Goal: Information Seeking & Learning: Learn about a topic

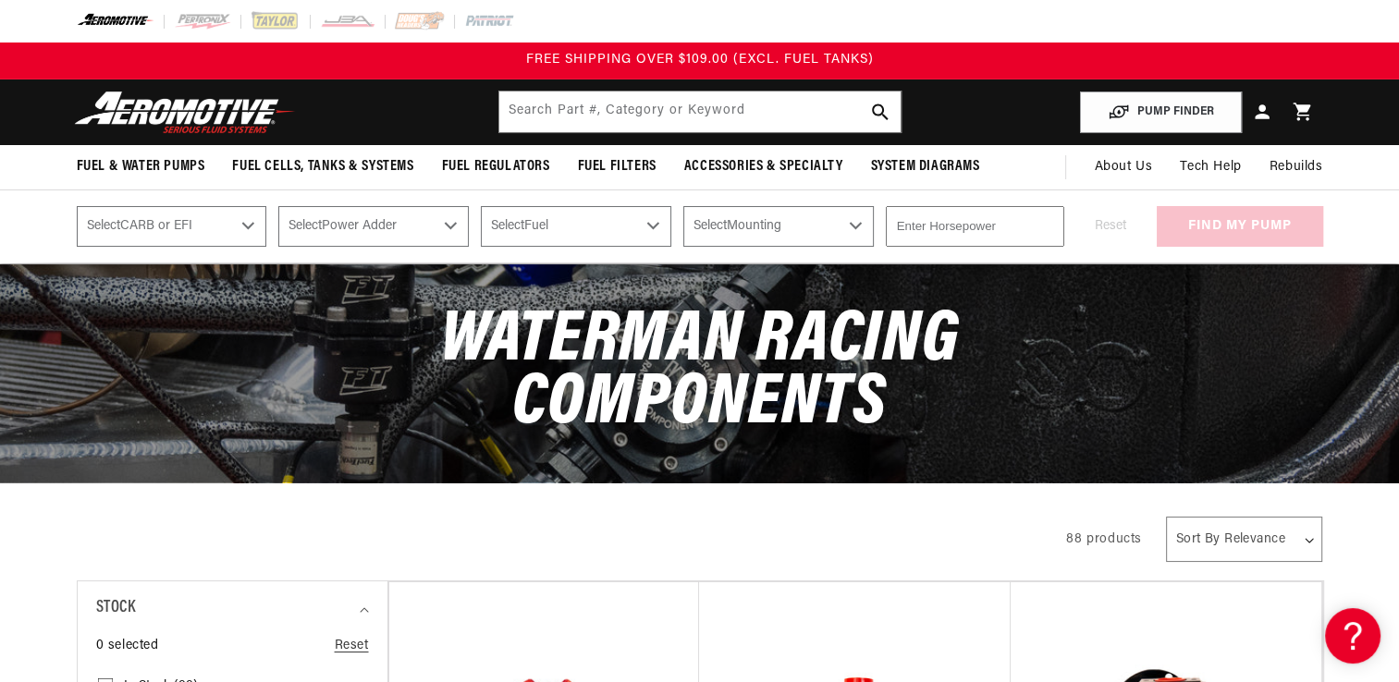
click at [248, 224] on select "Select CARB or EFI Carbureted Fuel Injected" at bounding box center [172, 226] width 190 height 41
click at [453, 224] on select "Select Power Adder No - Naturally Aspirated Yes - Forced Induction" at bounding box center [373, 226] width 190 height 41
click at [658, 227] on select "Select Fuel E85 Gas" at bounding box center [576, 226] width 190 height 41
click at [863, 225] on select "Select Mounting External In-Tank" at bounding box center [778, 226] width 190 height 41
click at [1046, 228] on input "-1" at bounding box center [975, 226] width 178 height 41
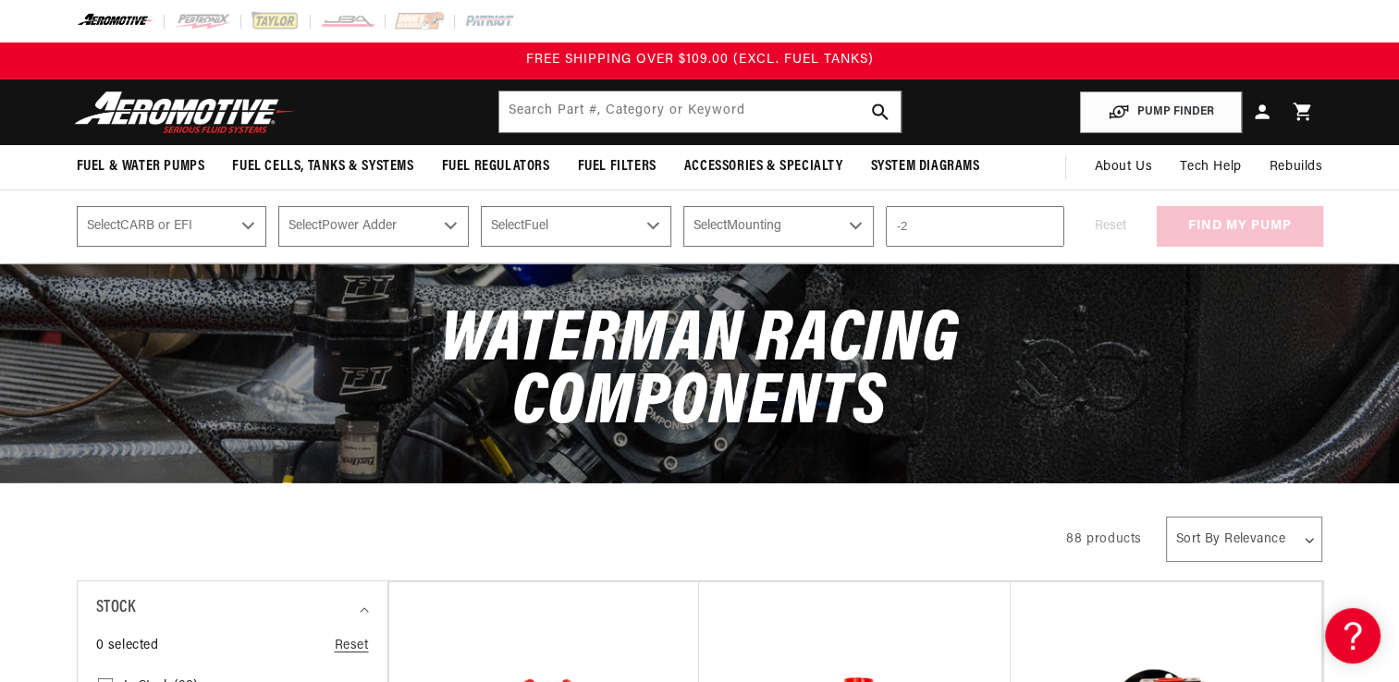
click at [1046, 228] on input "-2" at bounding box center [975, 226] width 178 height 41
click at [1046, 228] on input "-3" at bounding box center [975, 226] width 178 height 41
click at [1043, 220] on input "-2" at bounding box center [975, 226] width 178 height 41
click at [1076, 213] on div "Reset find my pump" at bounding box center [1199, 226] width 247 height 41
click at [1045, 225] on input "-1" at bounding box center [975, 226] width 178 height 41
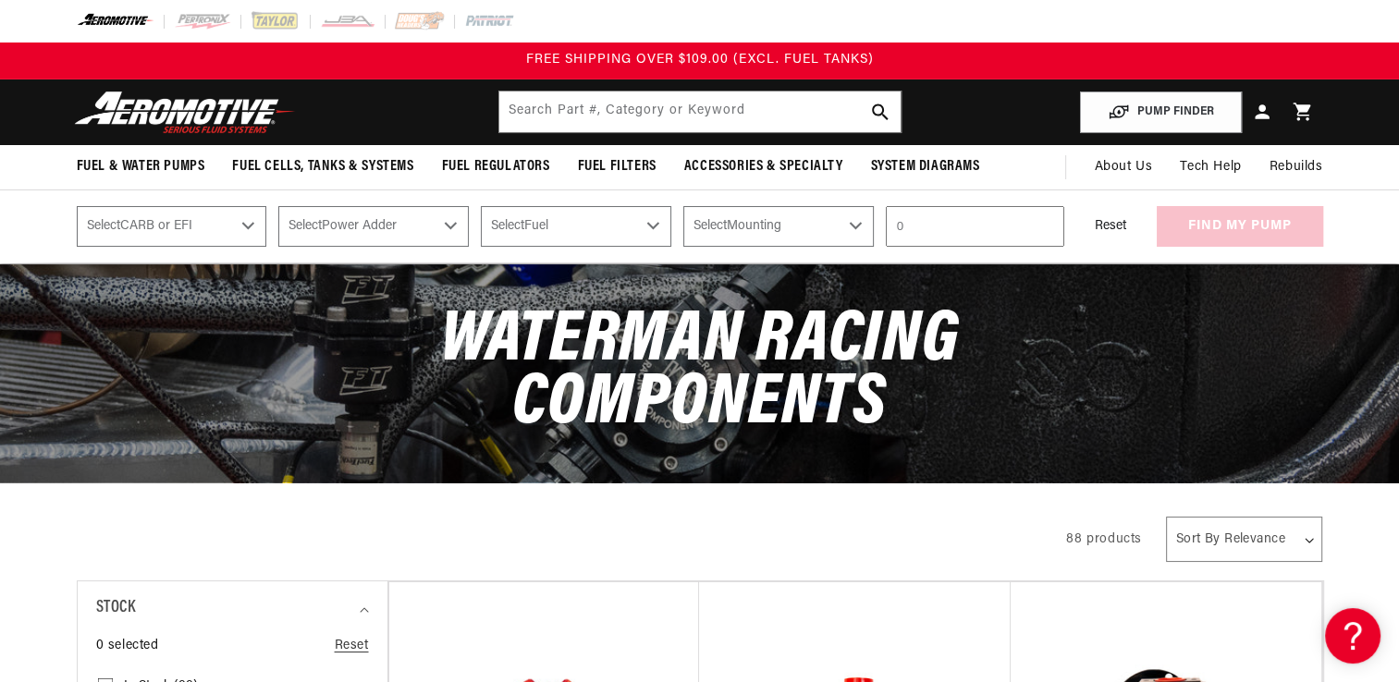
click at [1045, 224] on input "0" at bounding box center [975, 226] width 178 height 41
click at [1045, 224] on input "1" at bounding box center [975, 226] width 178 height 41
click at [1045, 224] on input "2" at bounding box center [975, 226] width 178 height 41
click at [1045, 224] on input "9" at bounding box center [975, 226] width 178 height 41
click at [1045, 224] on input "10" at bounding box center [975, 226] width 178 height 41
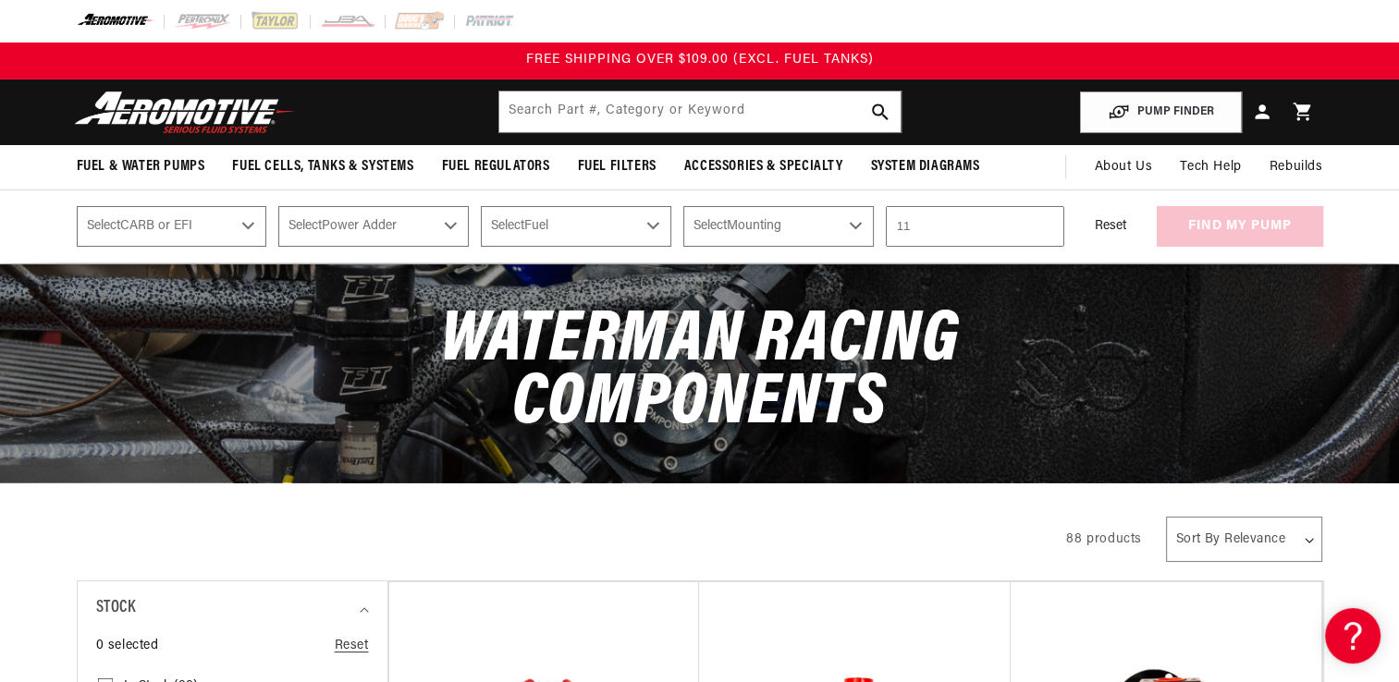
click at [1045, 224] on input "11" at bounding box center [975, 226] width 178 height 41
click at [1045, 224] on input "12" at bounding box center [975, 226] width 178 height 41
click at [1045, 224] on input "13" at bounding box center [975, 226] width 178 height 41
click at [1045, 224] on input "14" at bounding box center [975, 226] width 178 height 41
click at [1045, 224] on input "15" at bounding box center [975, 226] width 178 height 41
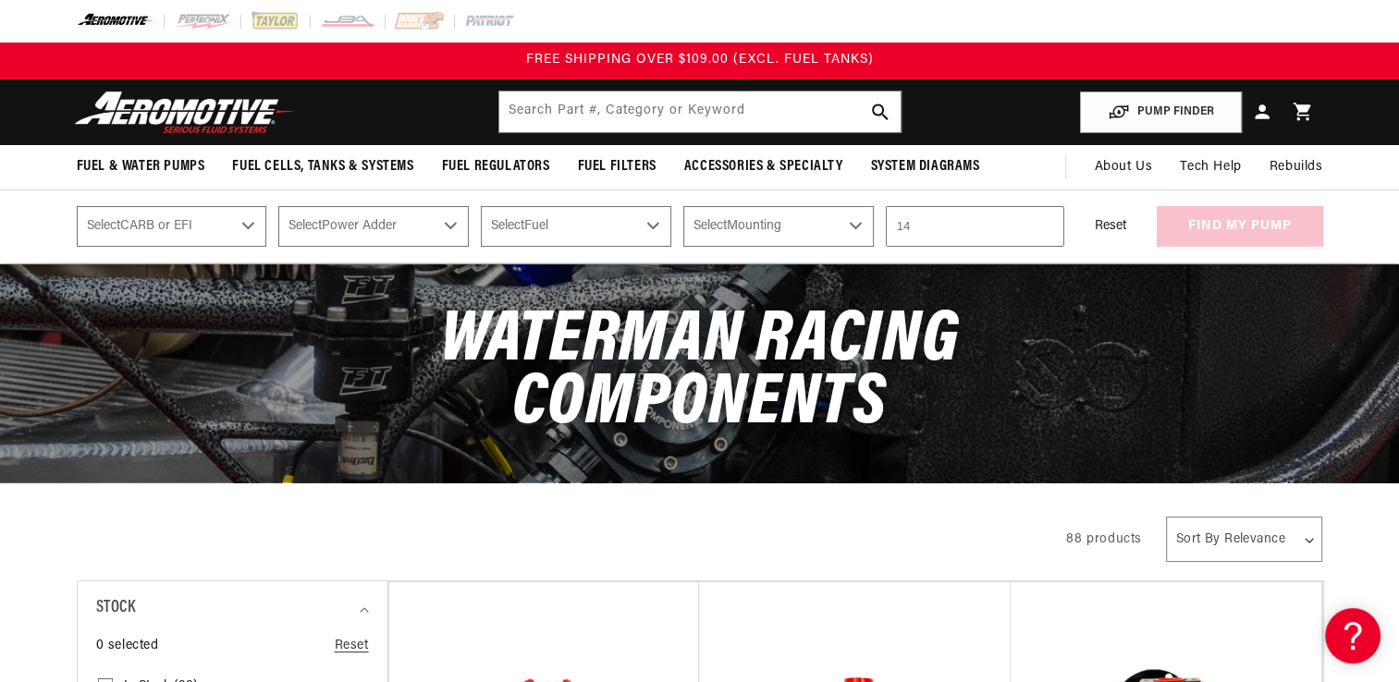
click at [1045, 232] on input "14" at bounding box center [975, 226] width 178 height 41
click at [1045, 232] on input "13" at bounding box center [975, 226] width 178 height 41
click at [1045, 232] on input "12" at bounding box center [975, 226] width 178 height 41
click at [1045, 232] on input "11" at bounding box center [975, 226] width 178 height 41
click at [1045, 232] on input "10" at bounding box center [975, 226] width 178 height 41
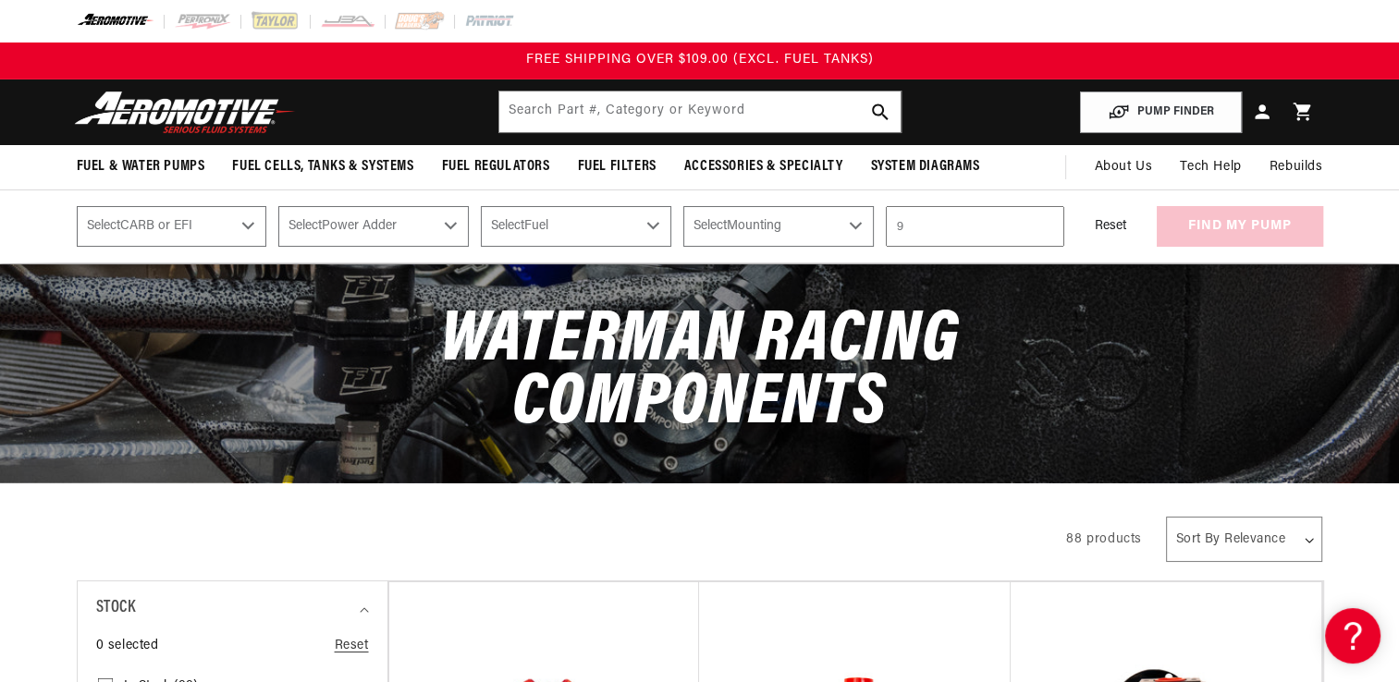
click at [1045, 232] on input "9" at bounding box center [975, 226] width 178 height 41
click at [1045, 232] on input "8" at bounding box center [975, 226] width 178 height 41
click at [1045, 232] on input "7" at bounding box center [975, 226] width 178 height 41
click at [1045, 232] on input "6" at bounding box center [975, 226] width 178 height 41
click at [1045, 232] on input "5" at bounding box center [975, 226] width 178 height 41
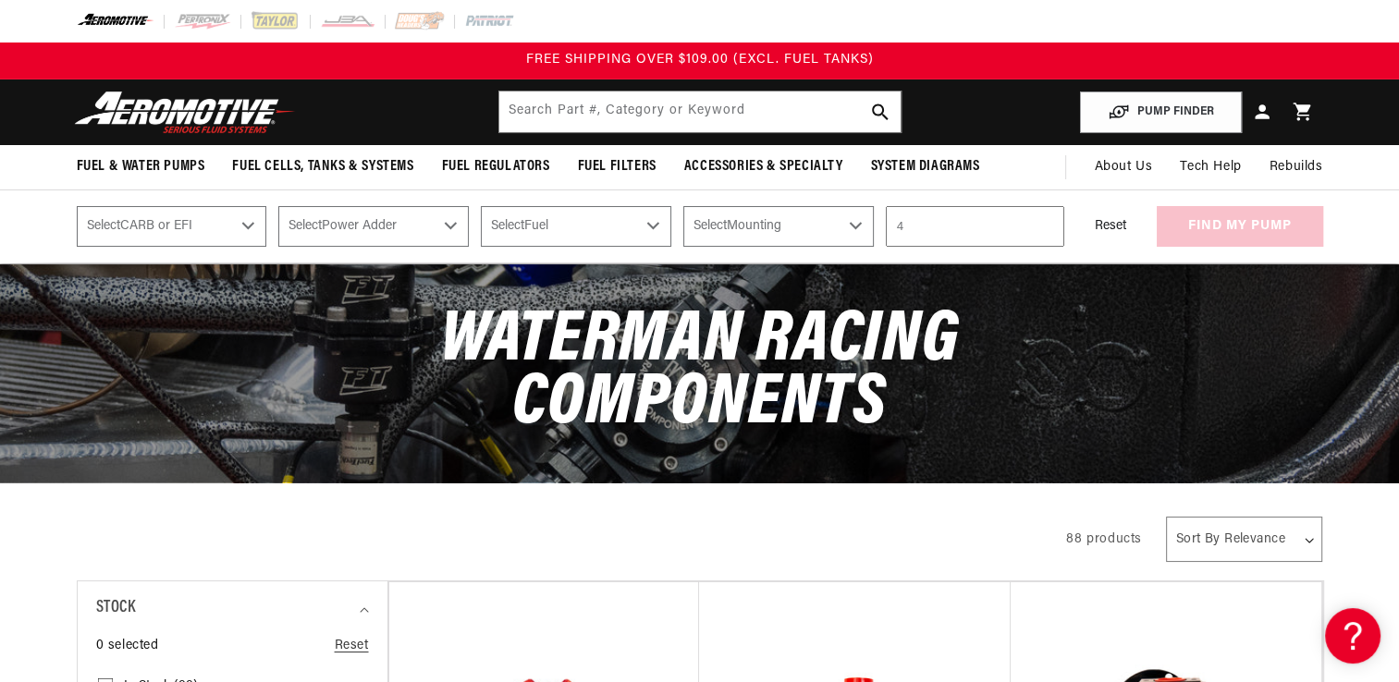
click at [1045, 232] on input "4" at bounding box center [975, 226] width 178 height 41
click at [1045, 232] on input "3" at bounding box center [975, 226] width 178 height 41
click at [1045, 232] on input "2" at bounding box center [975, 226] width 178 height 41
click at [1045, 232] on input "1" at bounding box center [975, 226] width 178 height 41
type input "0"
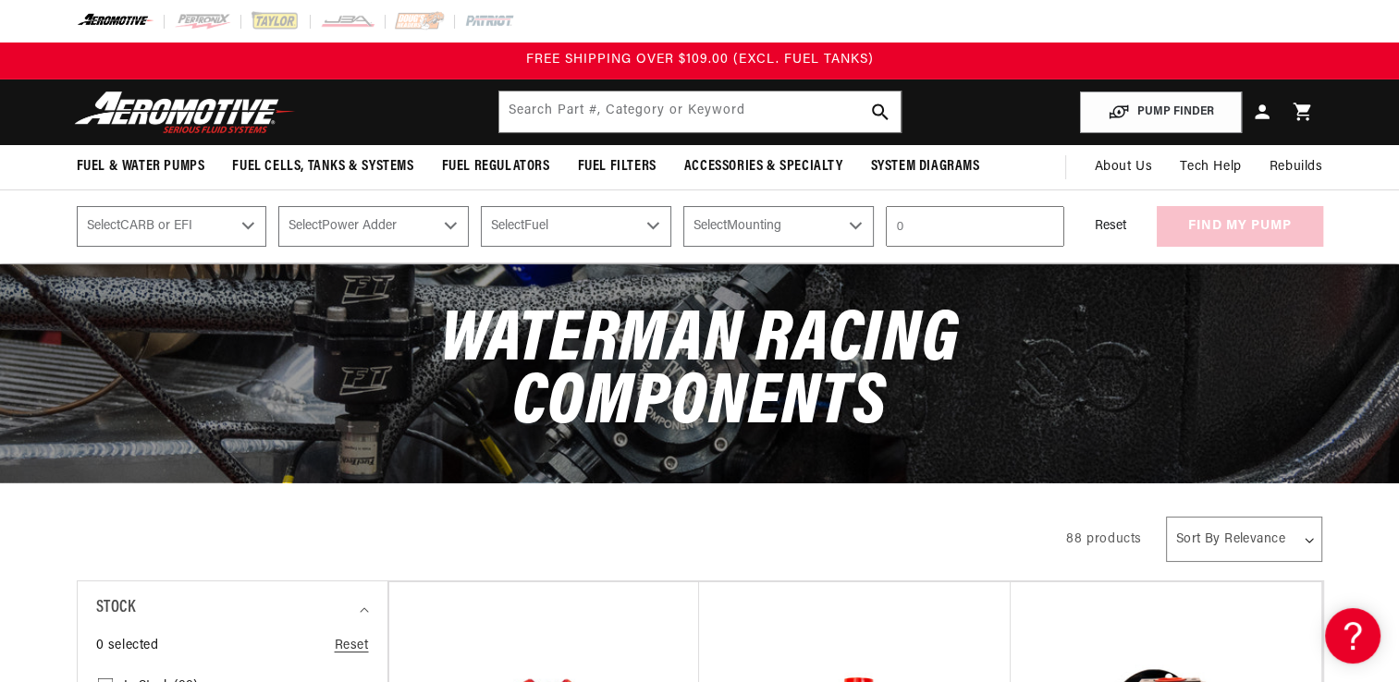
click at [1045, 232] on input "0" at bounding box center [975, 226] width 178 height 41
click at [1023, 190] on div "PUMP FINDER Select CARB or EFI Carbureted Fuel Injected Select Power Adder No -…" at bounding box center [699, 227] width 1399 height 74
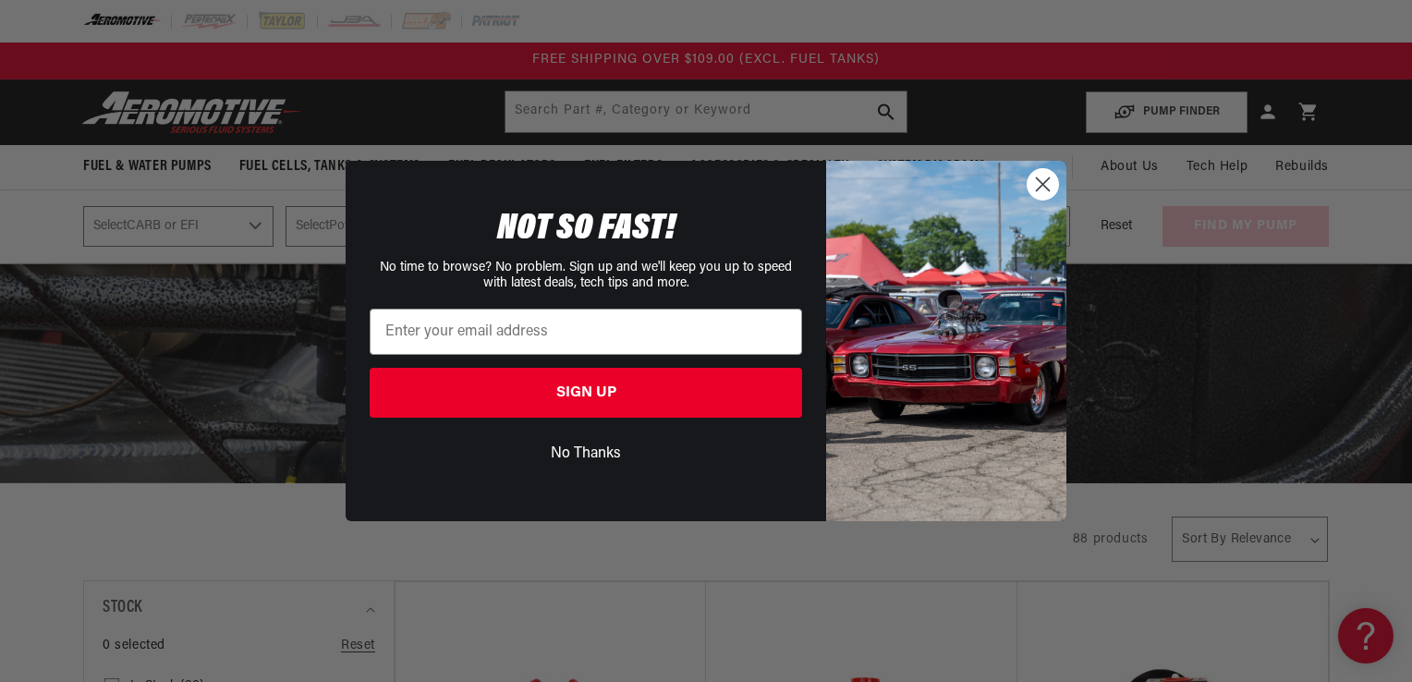
click at [1039, 183] on circle "Close dialog" at bounding box center [1043, 184] width 31 height 31
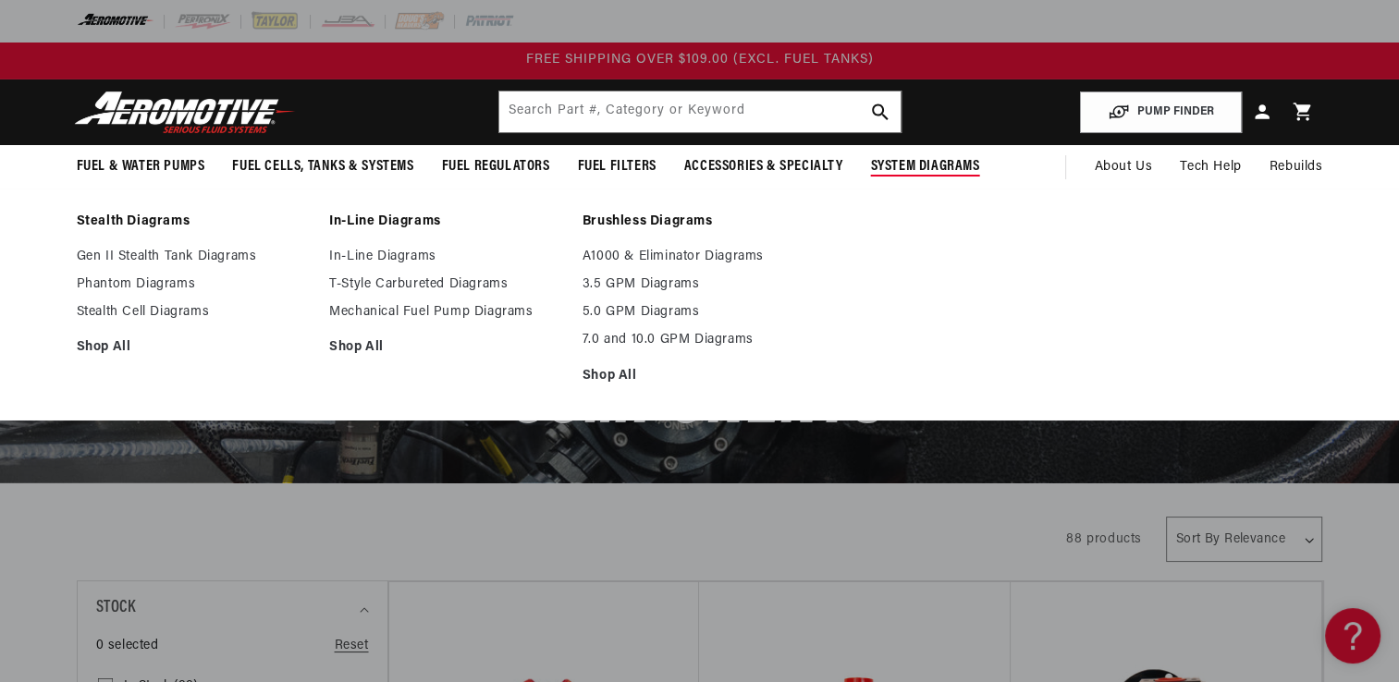
click at [928, 275] on ul "Stealth Diagrams Gen II Stealth Tank Diagrams Phantom Diagrams Stealth Cell Dia…" at bounding box center [700, 305] width 1339 height 182
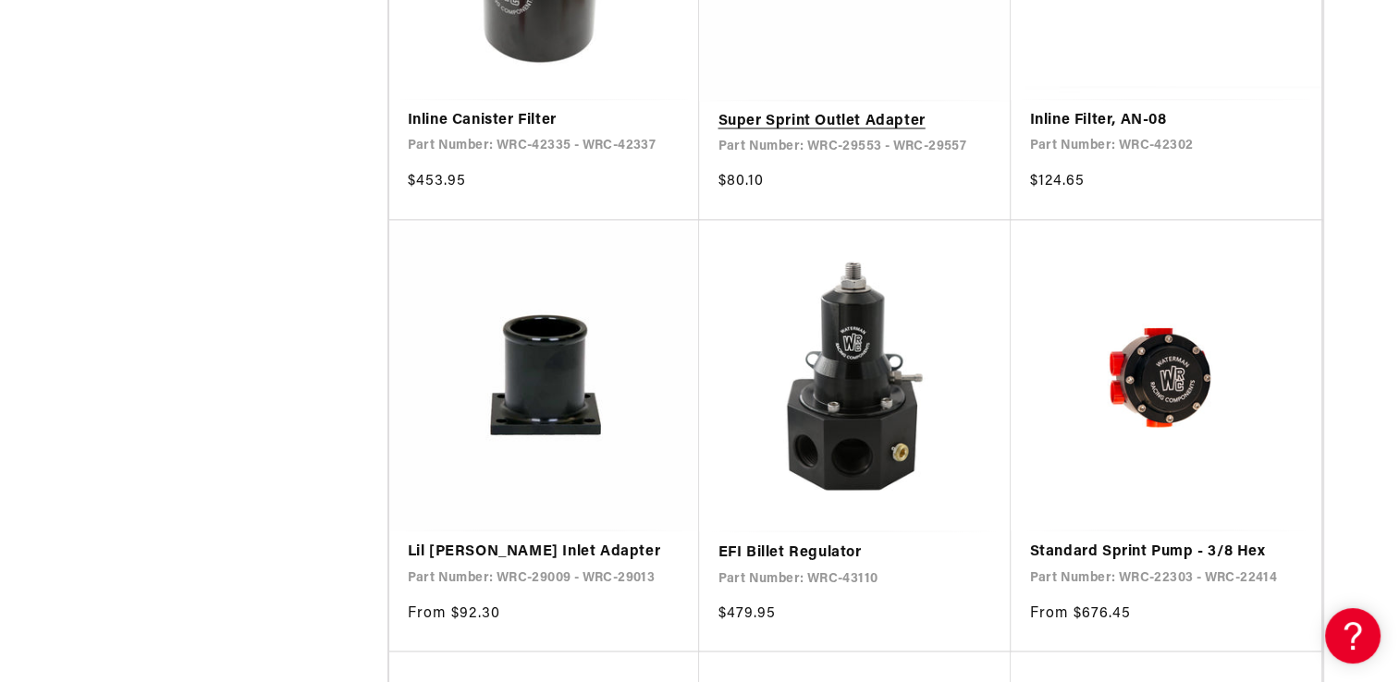
scroll to position [3143, 0]
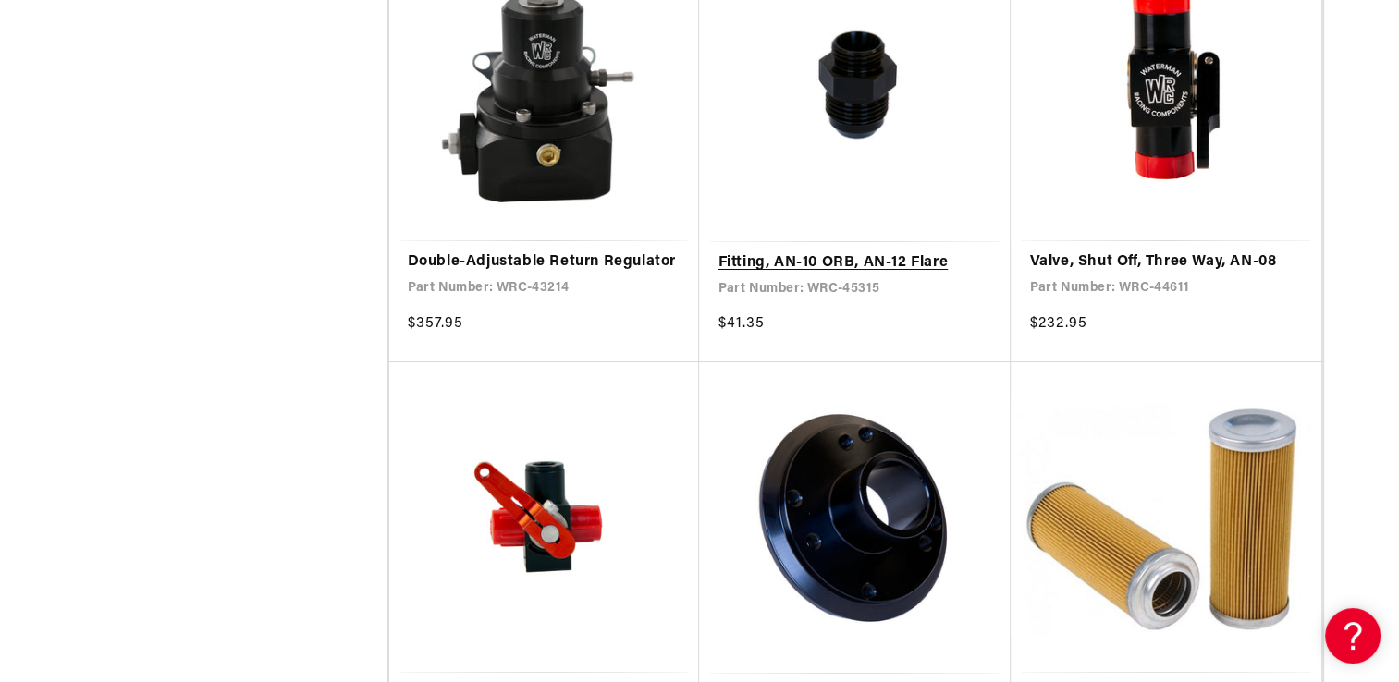
scroll to position [6840, 0]
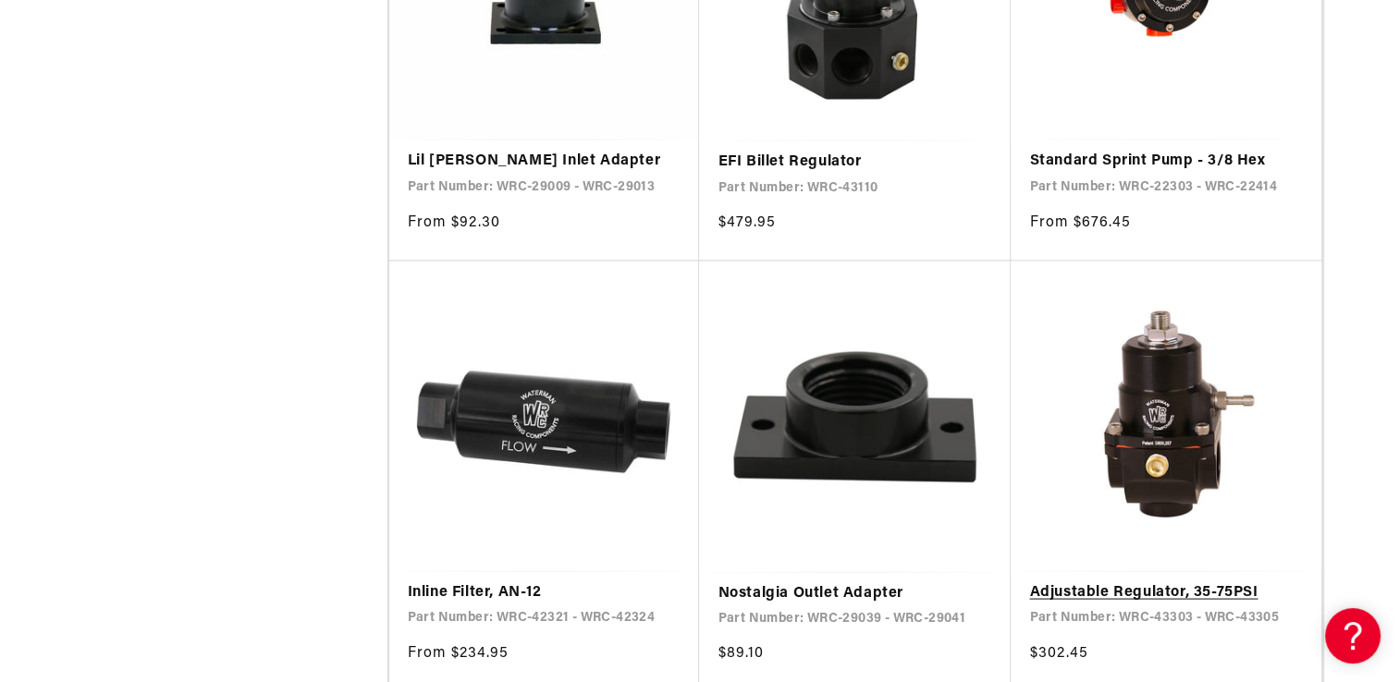
scroll to position [3420, 0]
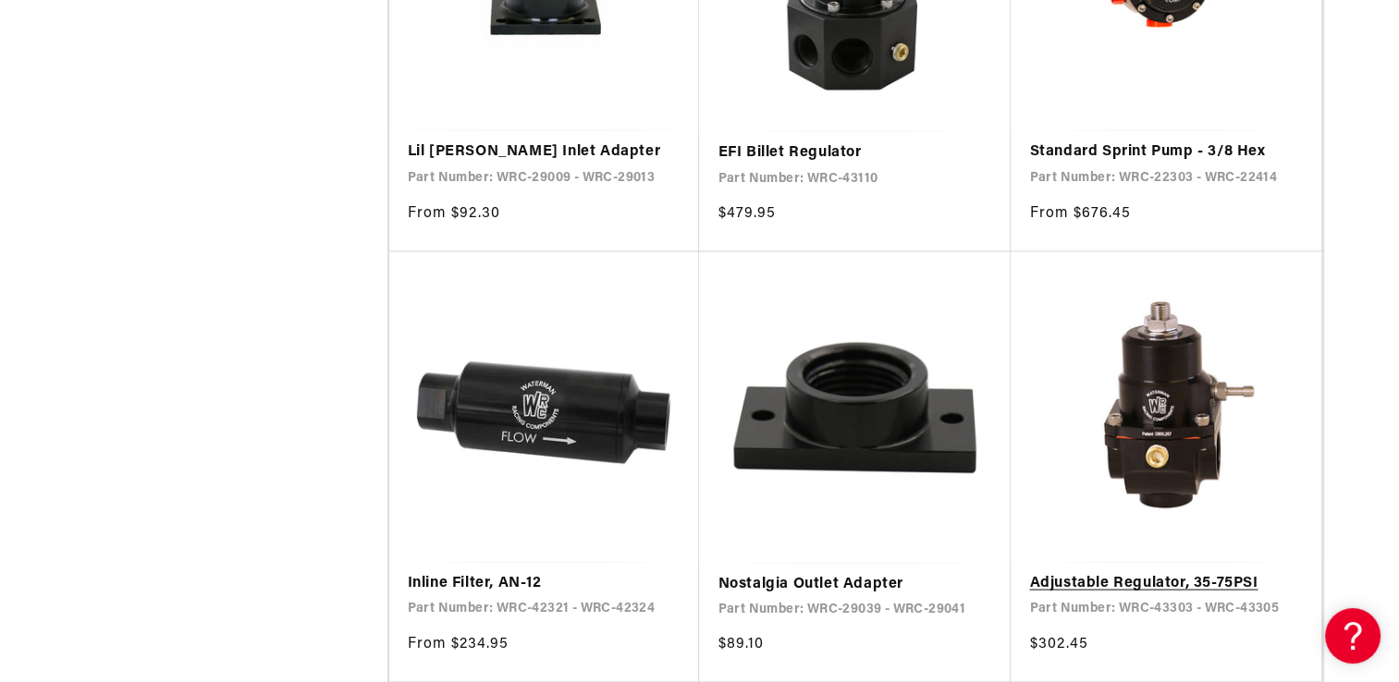
click at [1137, 571] on link "Adjustable Regulator, 35-75PSI" at bounding box center [1166, 583] width 274 height 24
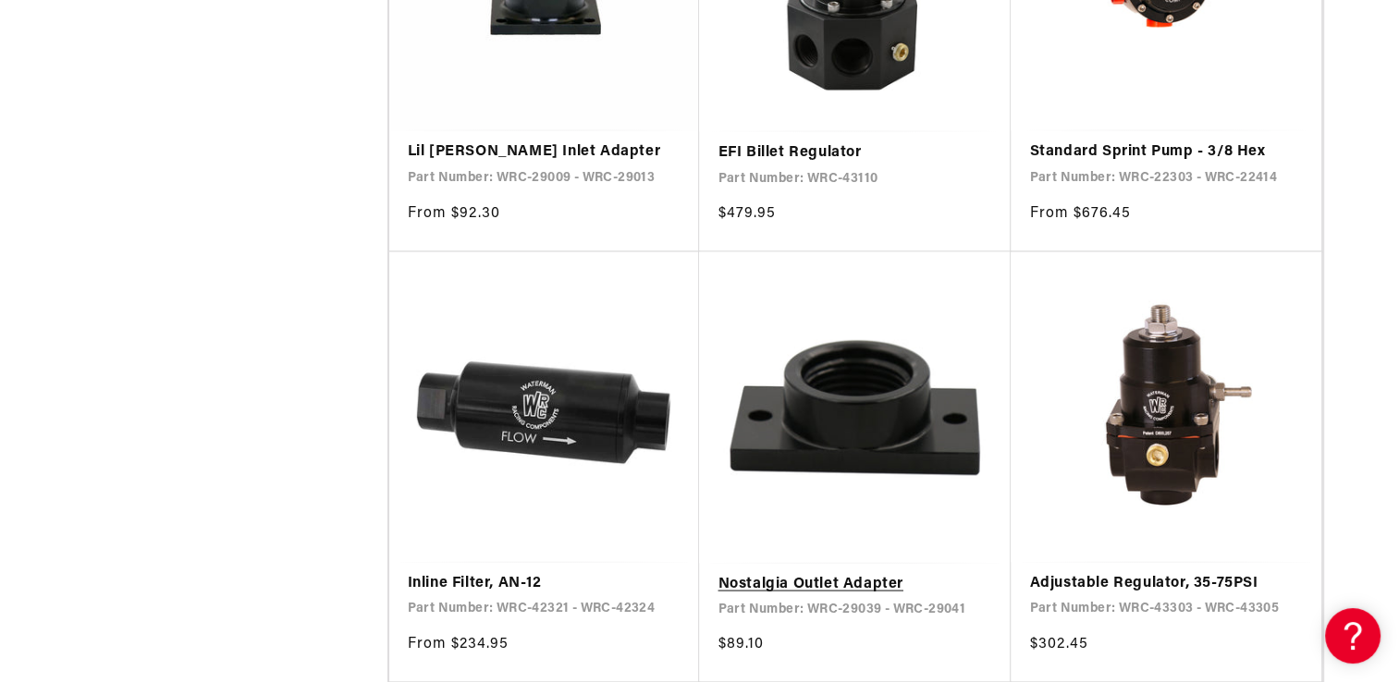
click at [817, 575] on link "Nostalgia Outlet Adapter" at bounding box center [854, 584] width 275 height 24
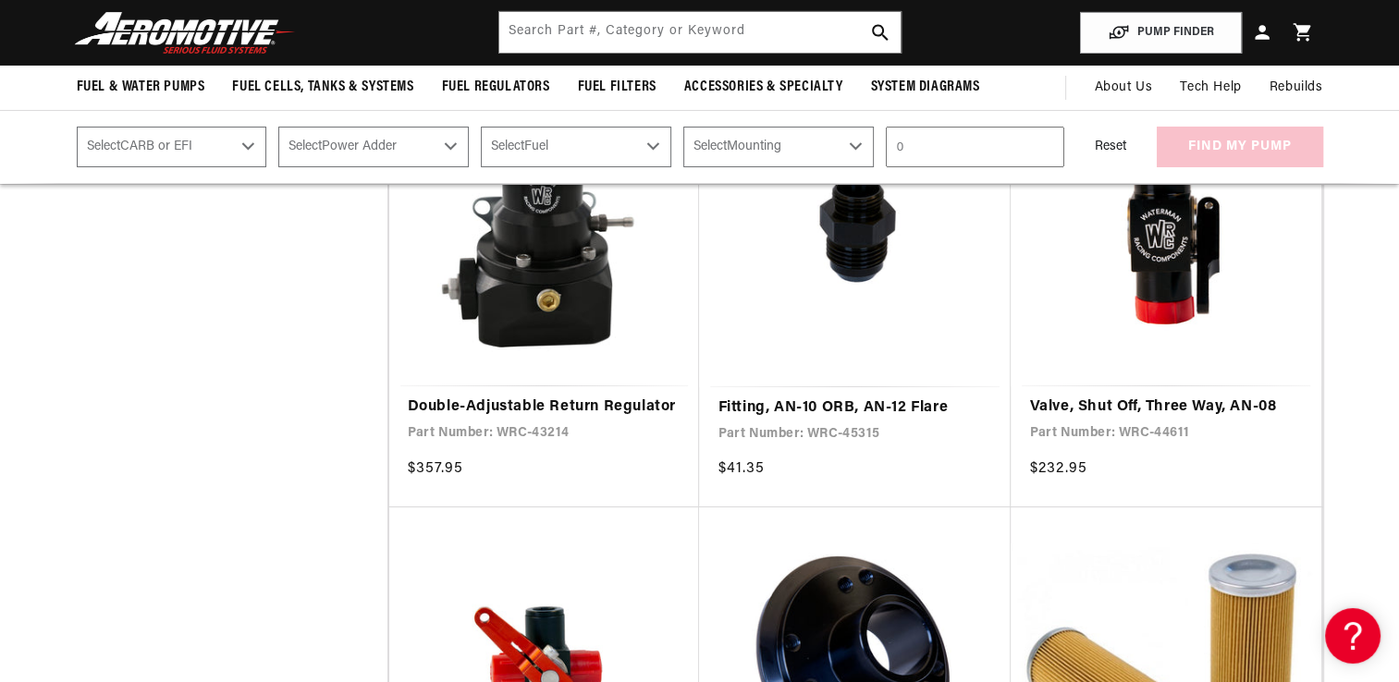
scroll to position [6378, 0]
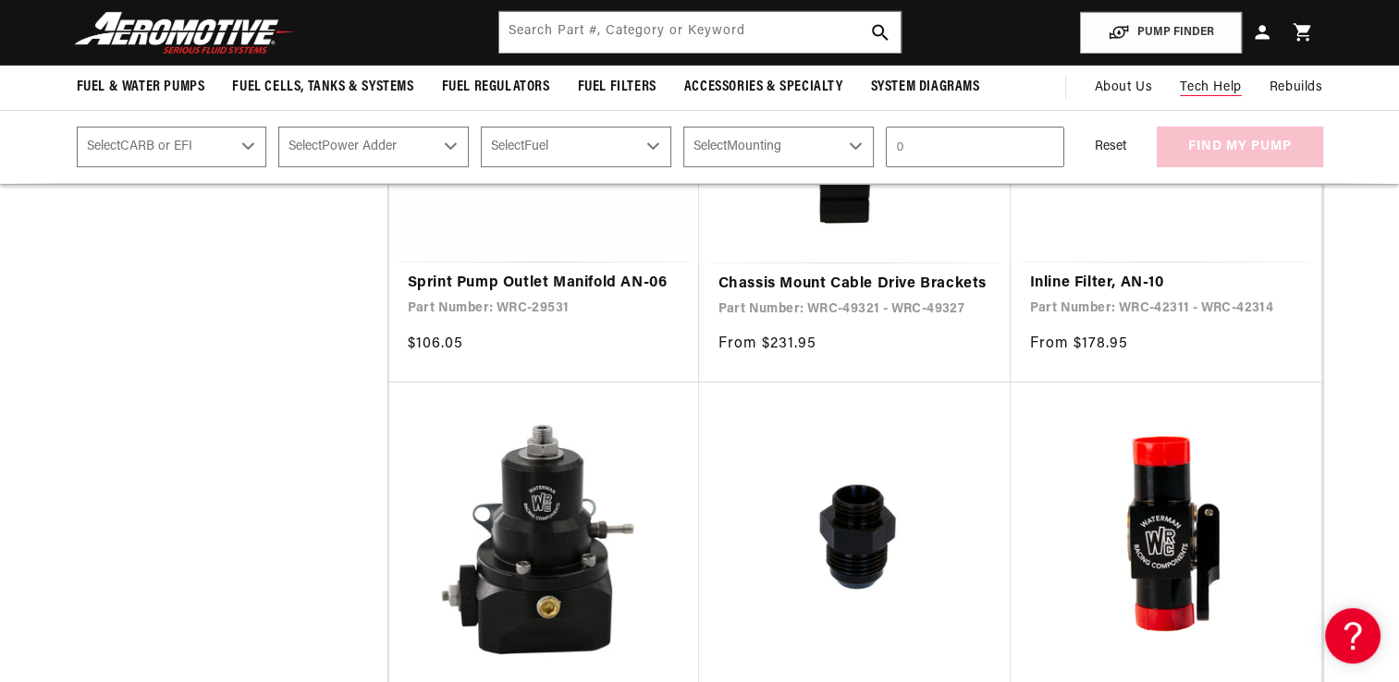
drag, startPoint x: 1176, startPoint y: 39, endPoint x: 1180, endPoint y: 67, distance: 28.0
click at [1180, 67] on sticky-header "Fuel & Water Pumps Back In-Tank Water Pumps" at bounding box center [699, 92] width 1399 height 185
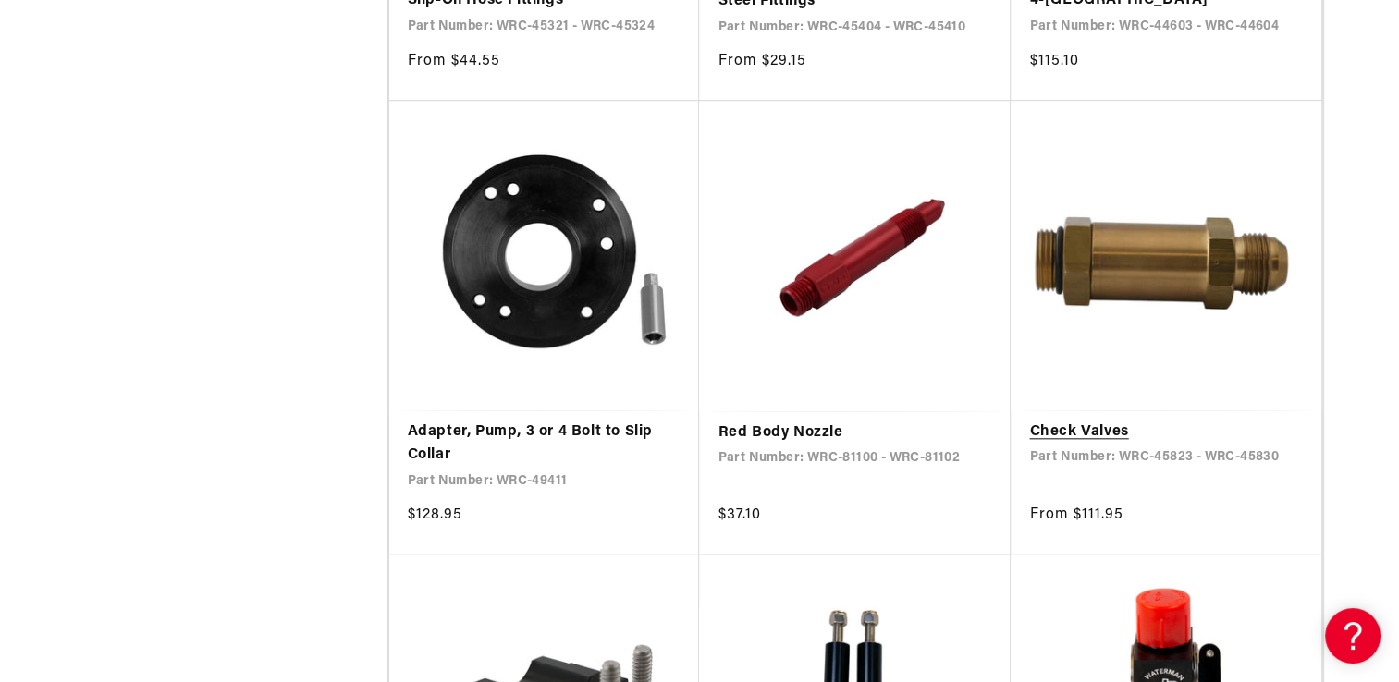
scroll to position [8874, 0]
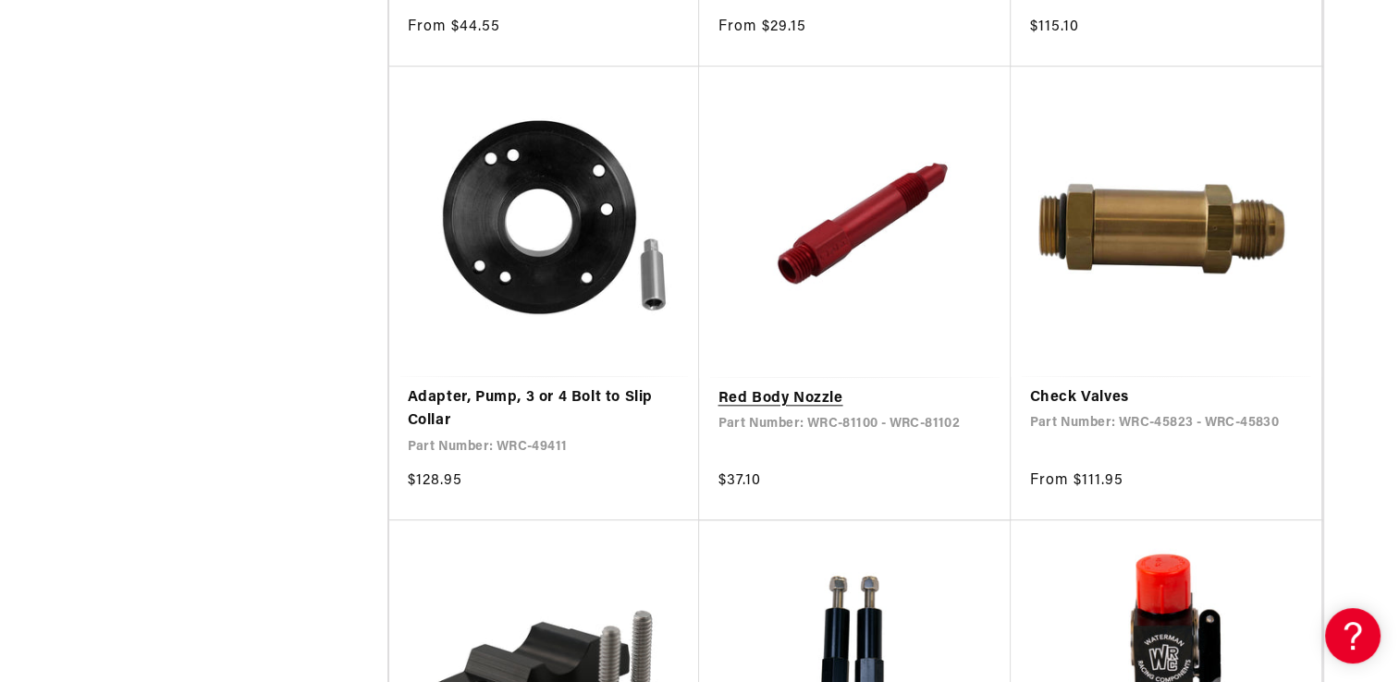
click at [839, 387] on link "Red Body Nozzle" at bounding box center [854, 399] width 275 height 24
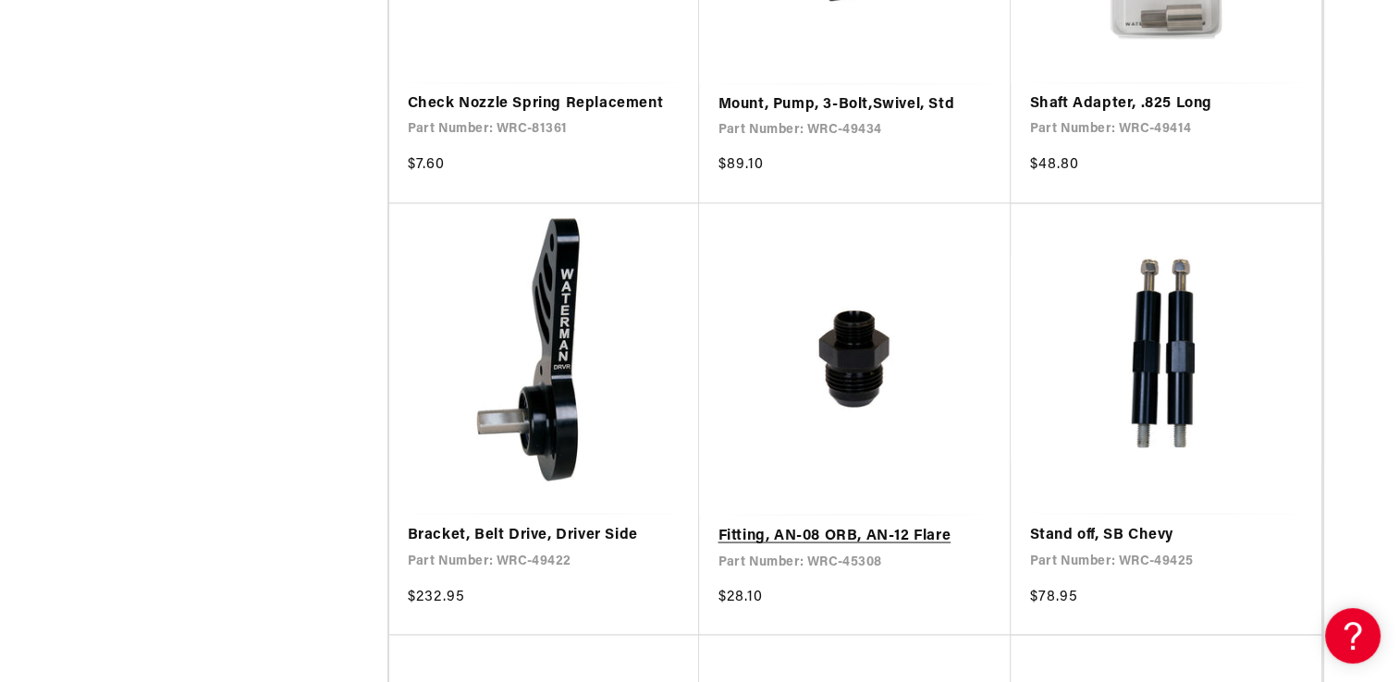
scroll to position [10353, 0]
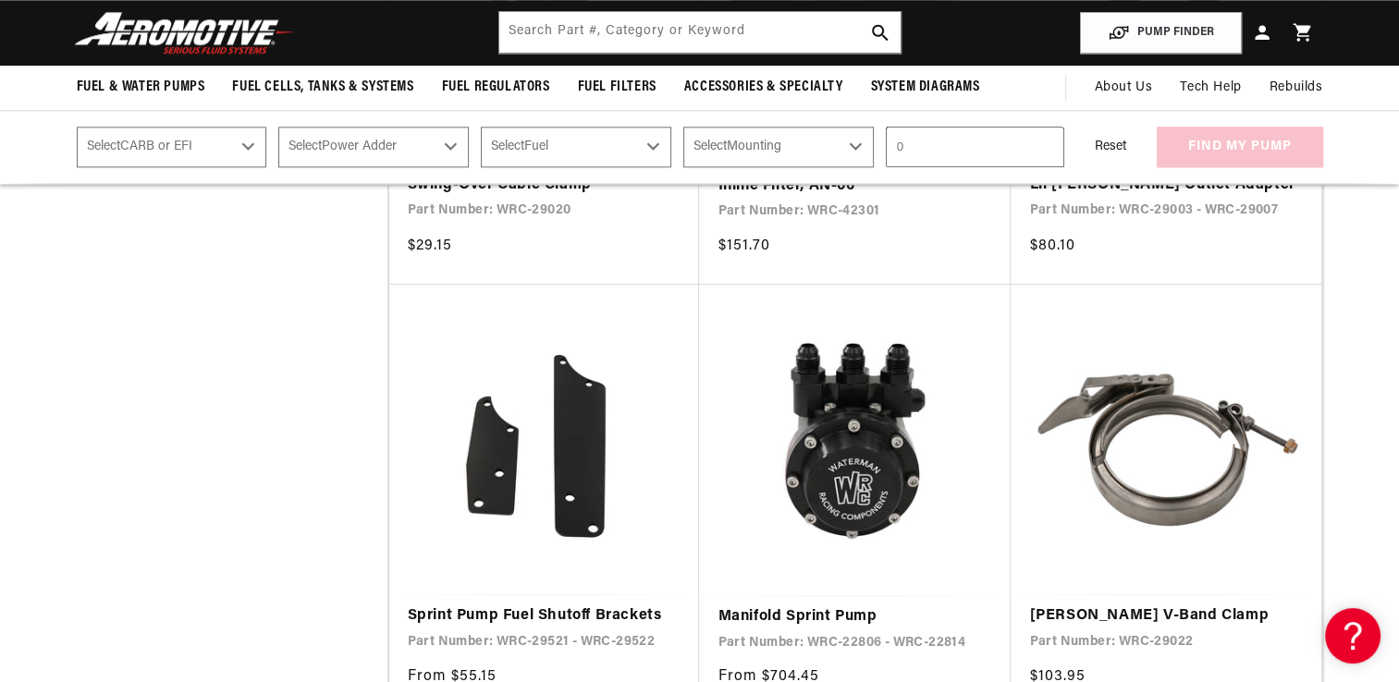
scroll to position [307, 0]
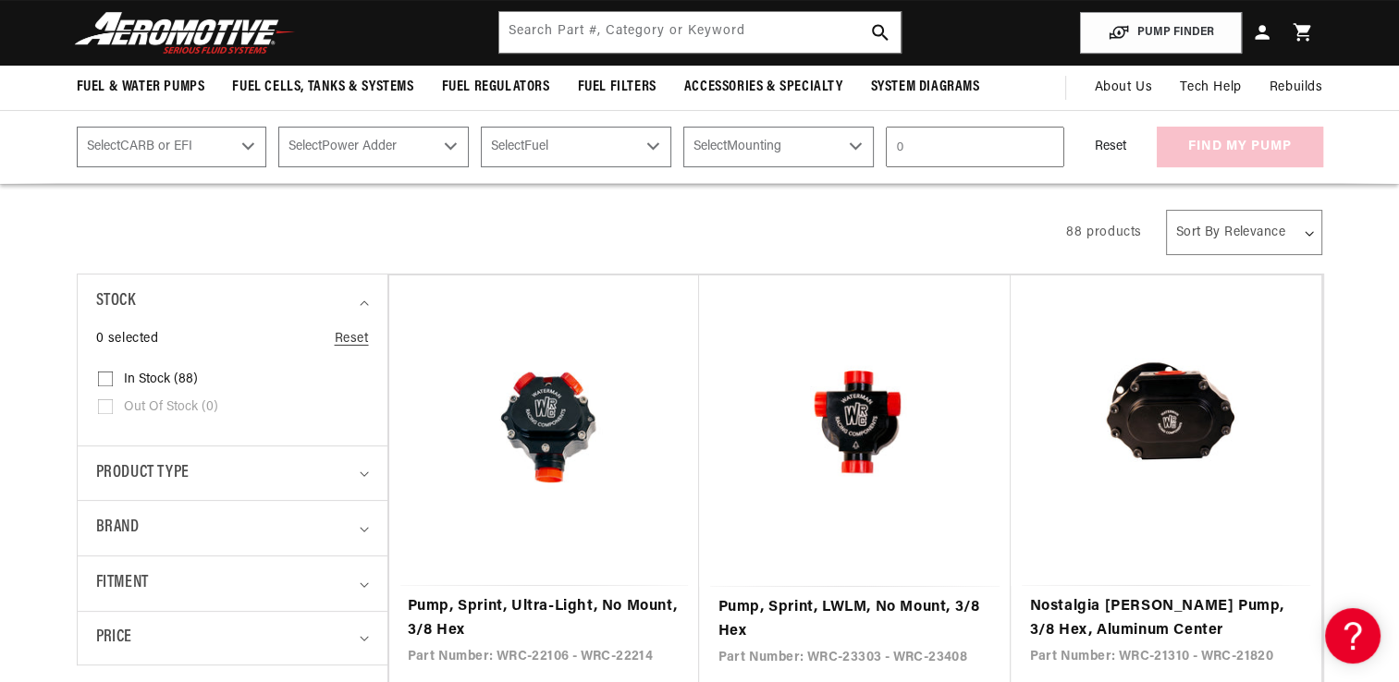
click at [450, 146] on select "Select Power Adder No - Naturally Aspirated Yes - Forced Induction" at bounding box center [373, 147] width 190 height 41
select select "Yes-Forced-Induction"
click at [280, 127] on select "Select Power Adder No - Naturally Aspirated Yes - Forced Induction" at bounding box center [373, 147] width 190 height 41
select select "Yes-Forced-Induction"
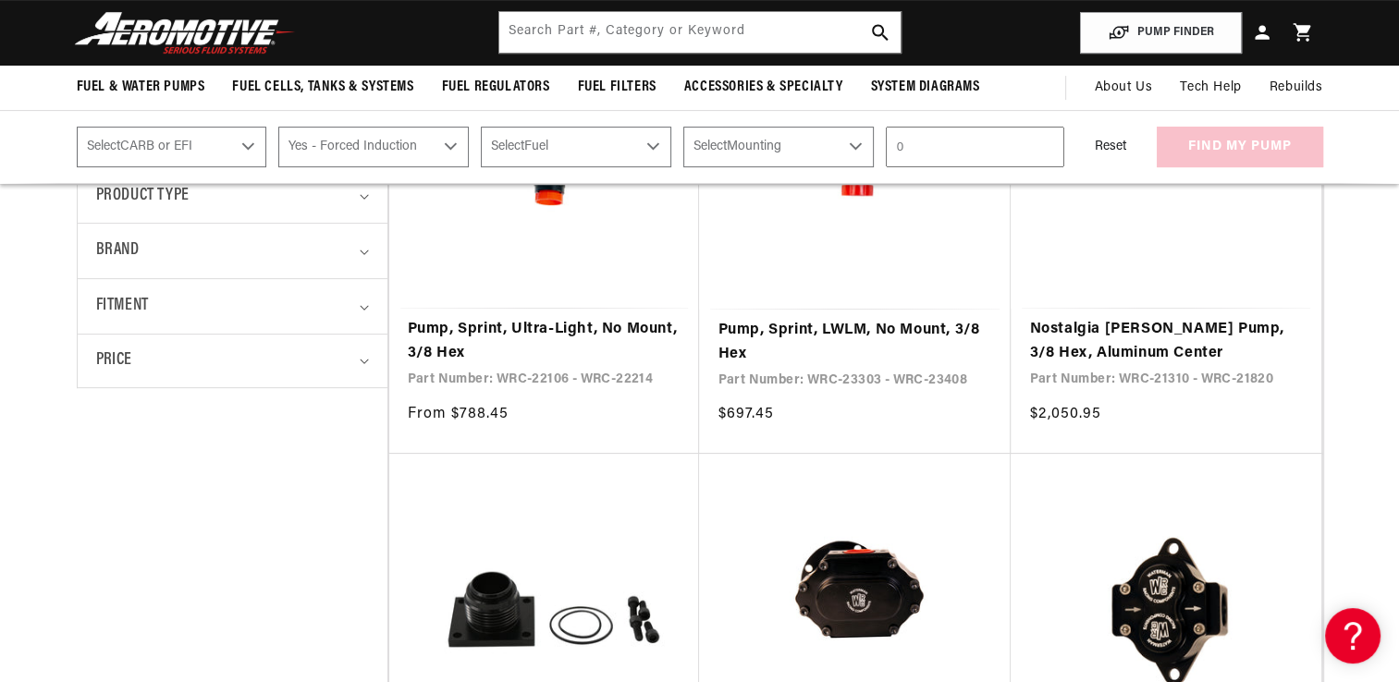
scroll to position [399, 0]
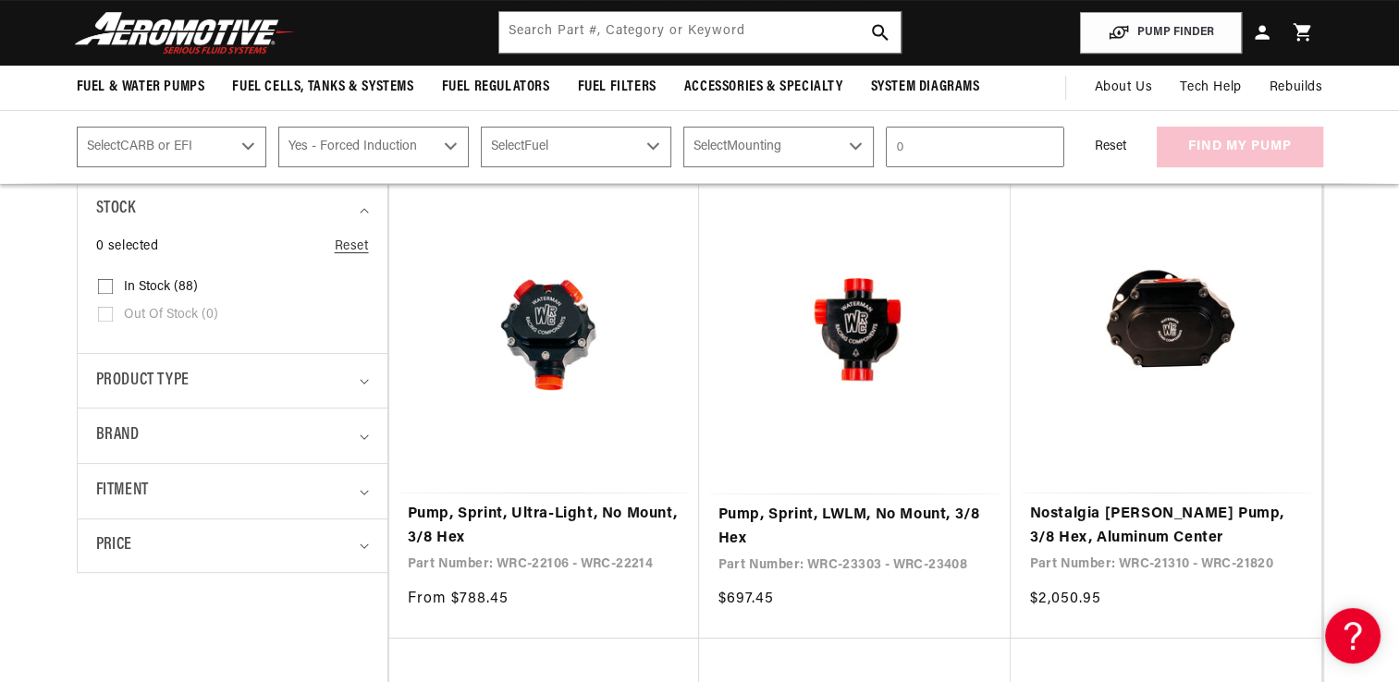
click at [248, 144] on select "Select CARB or EFI Carbureted Fuel Injected" at bounding box center [172, 147] width 190 height 41
select select "Fuel-Injected"
click at [77, 127] on select "Select CARB or EFI Carbureted Fuel Injected" at bounding box center [172, 147] width 190 height 41
select select "Fuel-Injected"
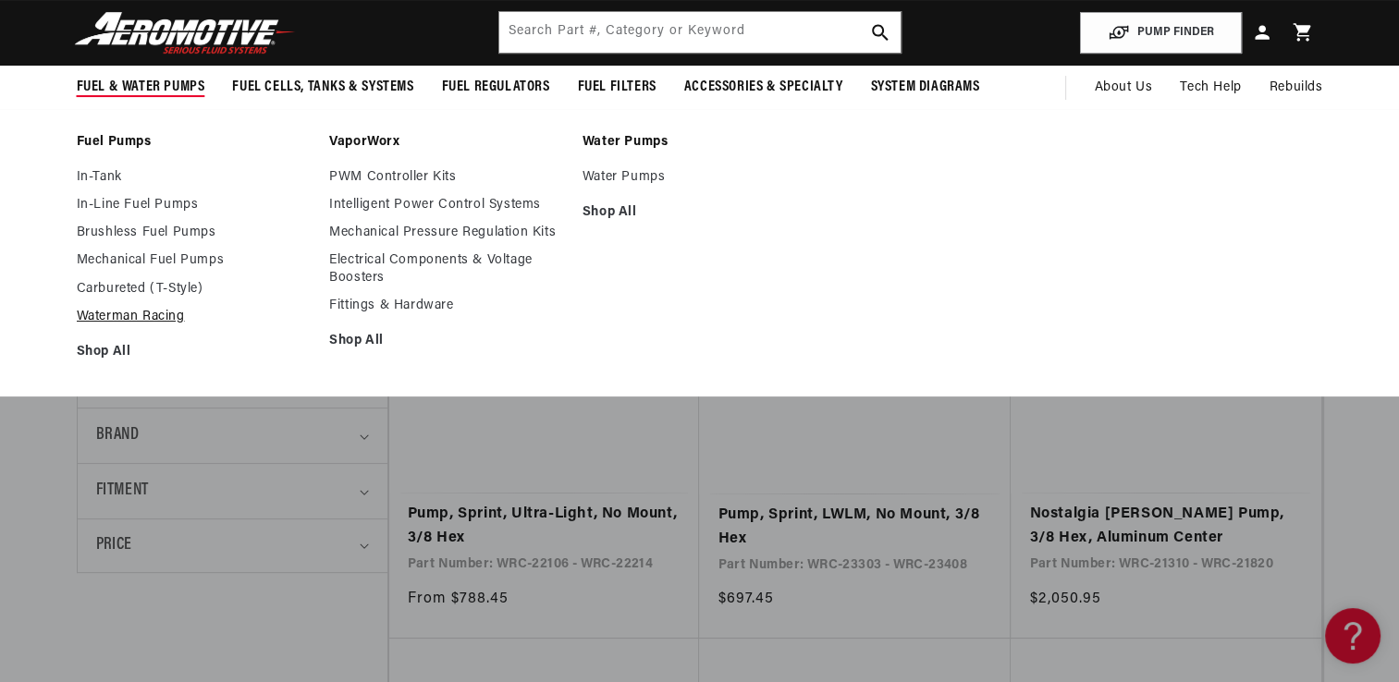
click at [126, 312] on link "Waterman Racing" at bounding box center [194, 317] width 235 height 17
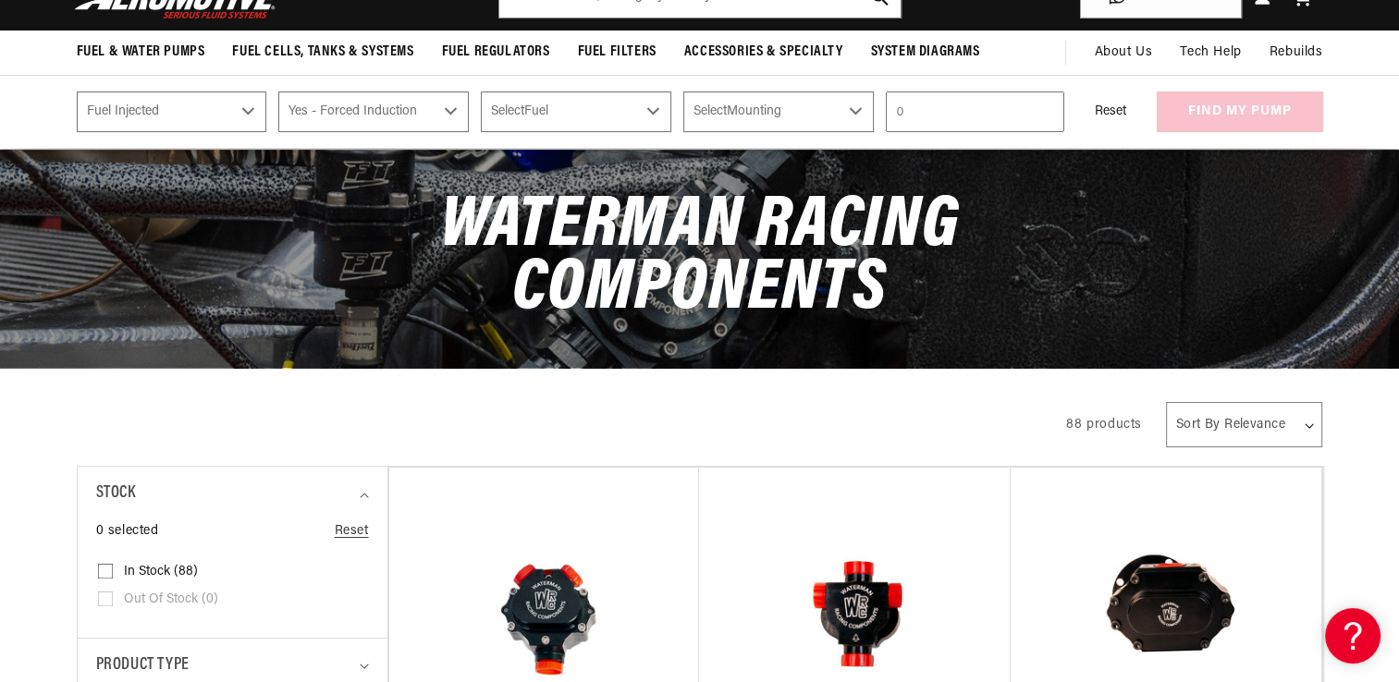
scroll to position [0, 0]
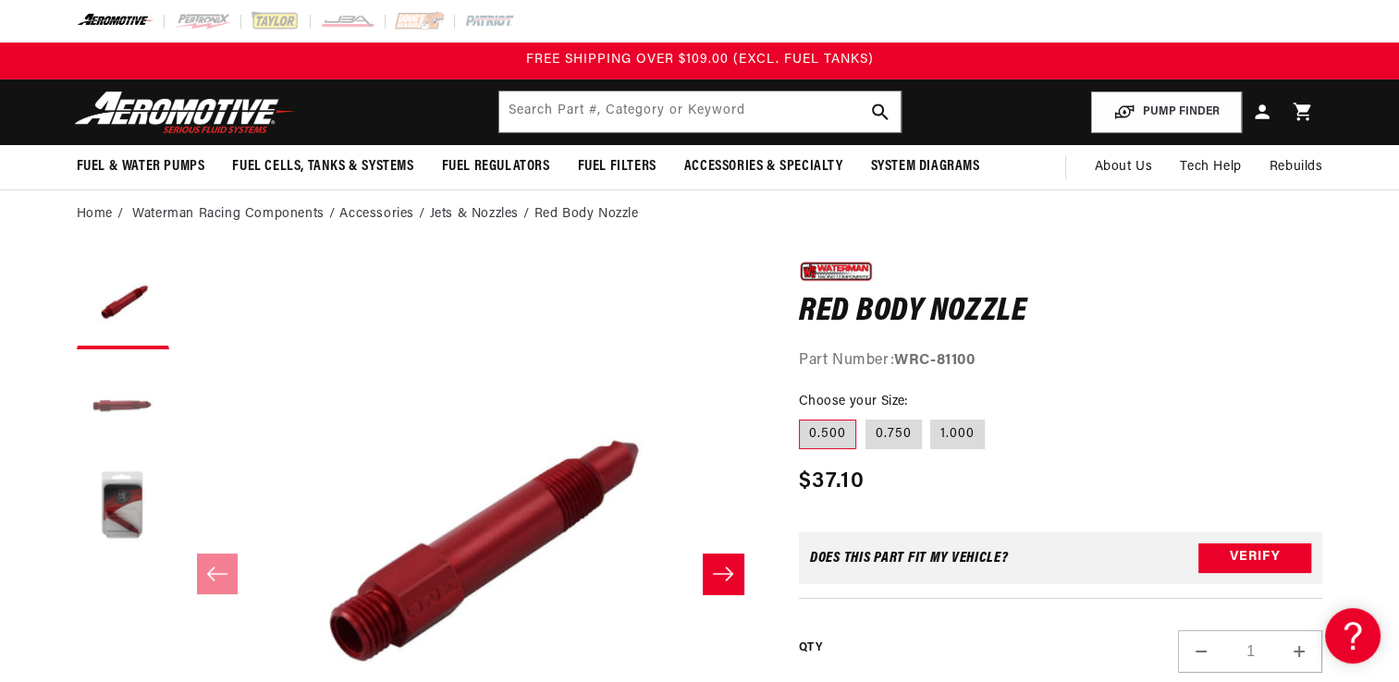
click at [128, 408] on button "Load image 2 in gallery view" at bounding box center [123, 405] width 92 height 92
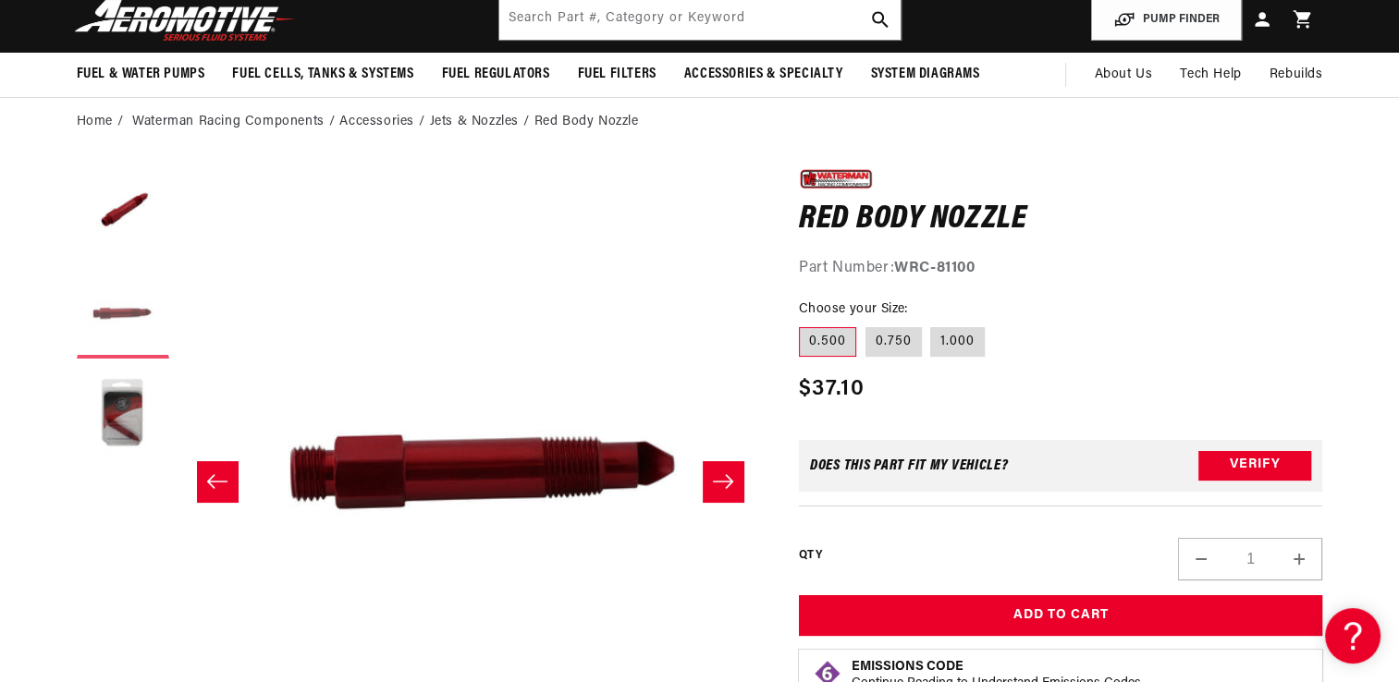
scroll to position [0, 583]
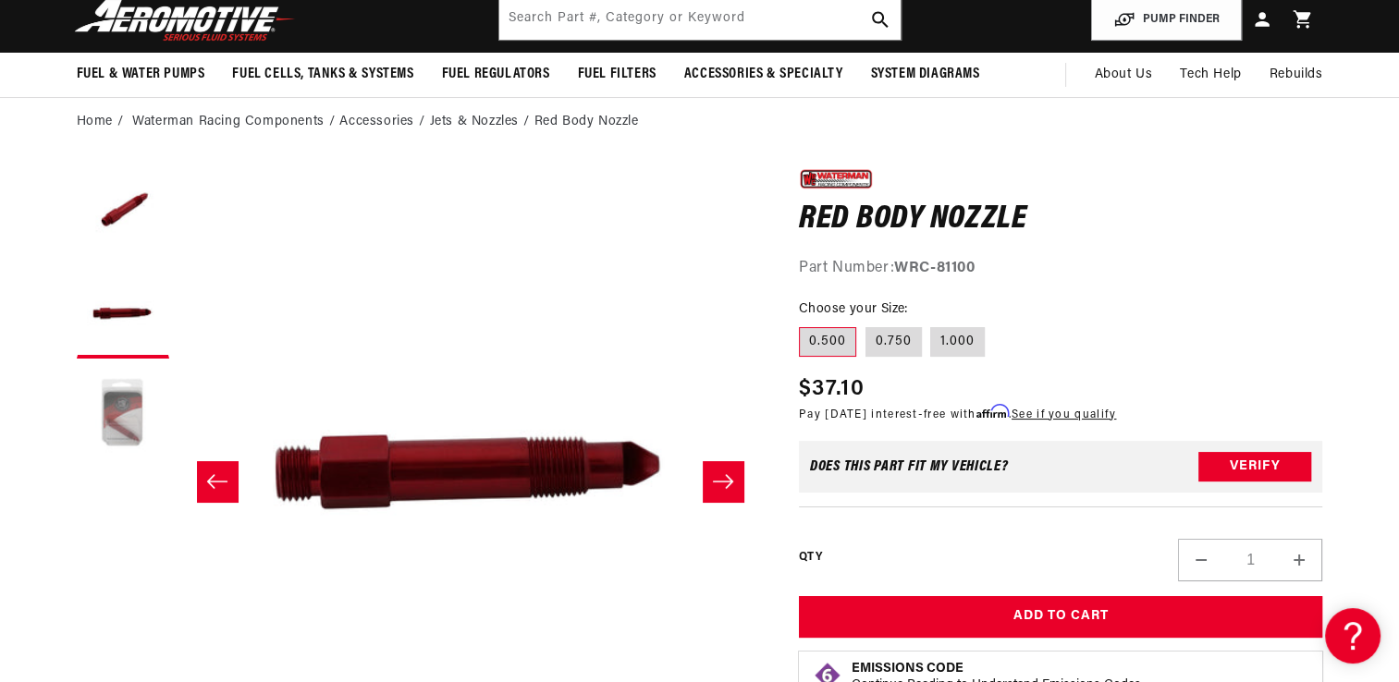
click at [115, 412] on button "Load image 3 in gallery view" at bounding box center [123, 414] width 92 height 92
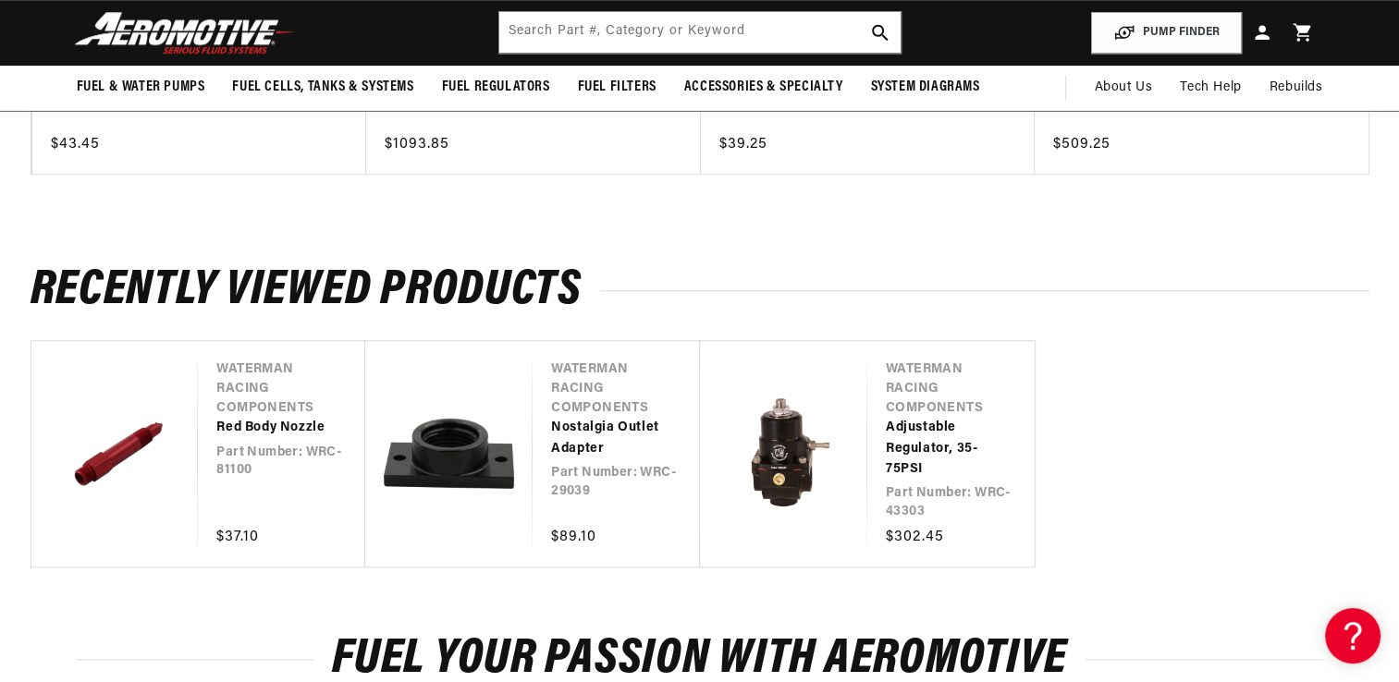
scroll to position [1664, 0]
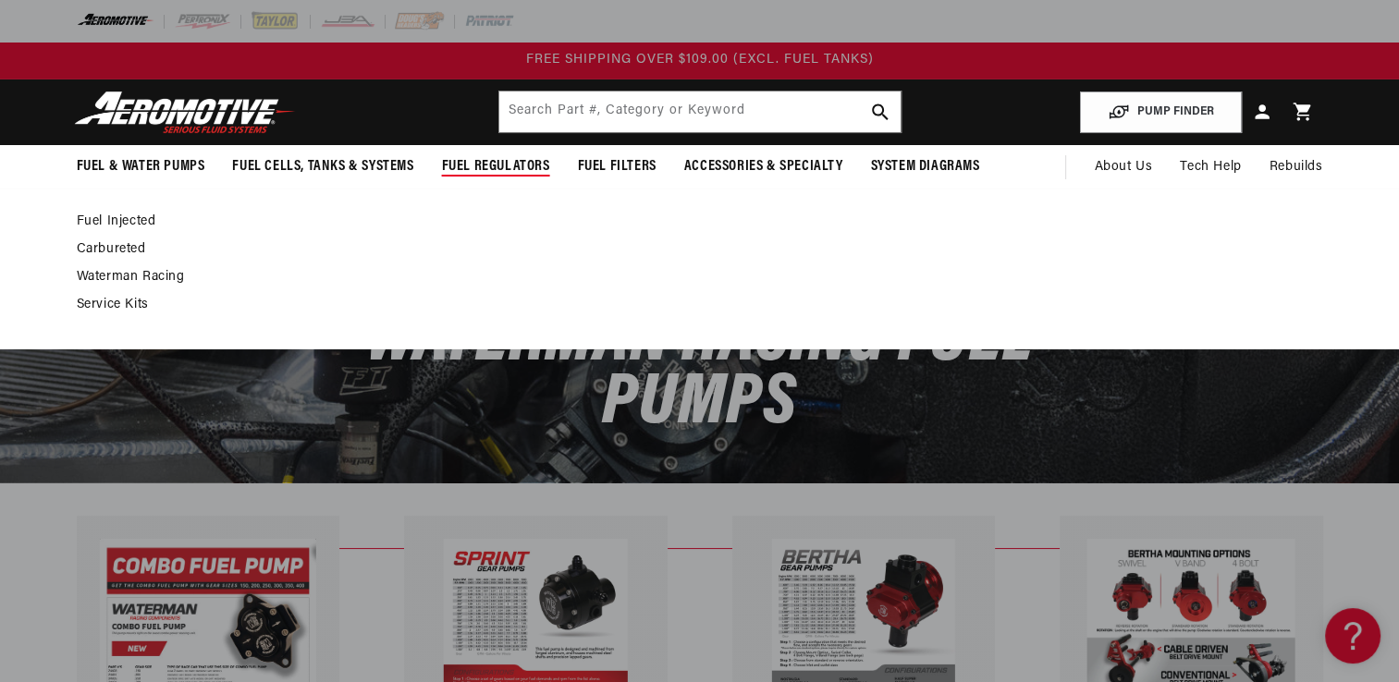
click at [122, 271] on link "Waterman Racing" at bounding box center [691, 277] width 1228 height 17
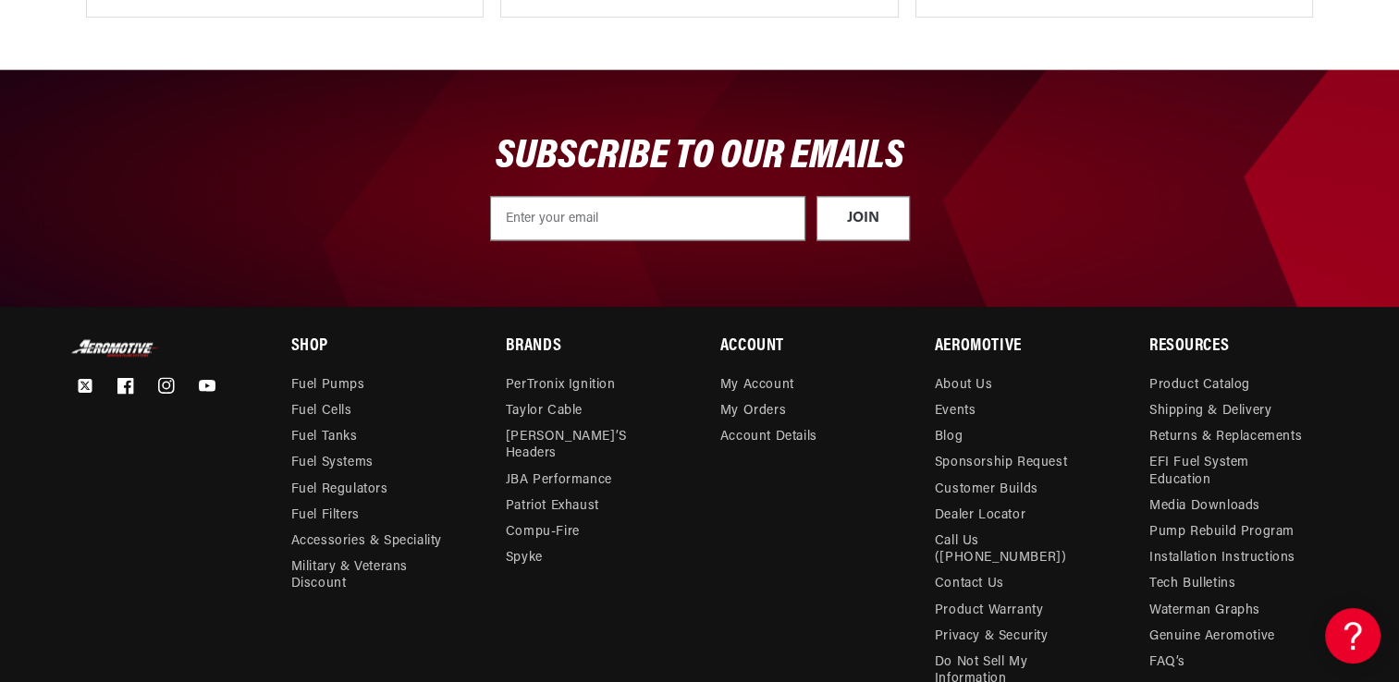
scroll to position [2588, 0]
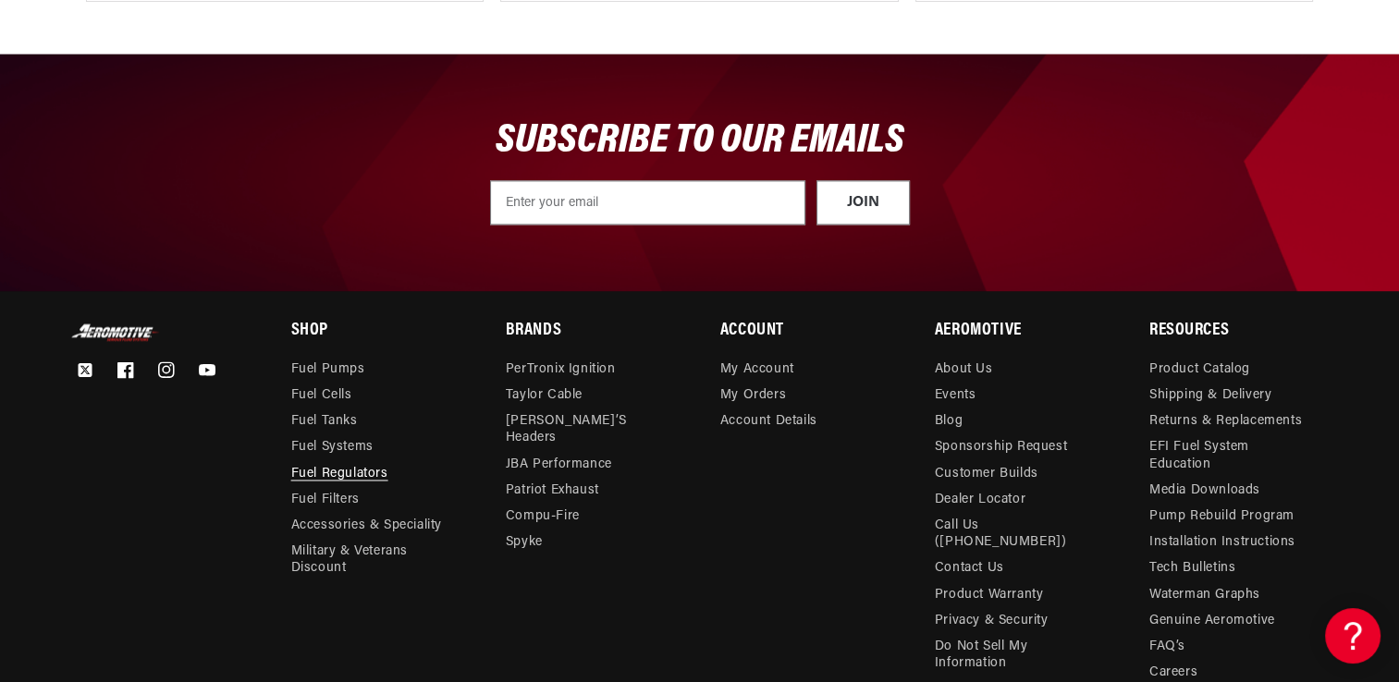
click at [349, 468] on link "Fuel Regulators" at bounding box center [339, 474] width 97 height 26
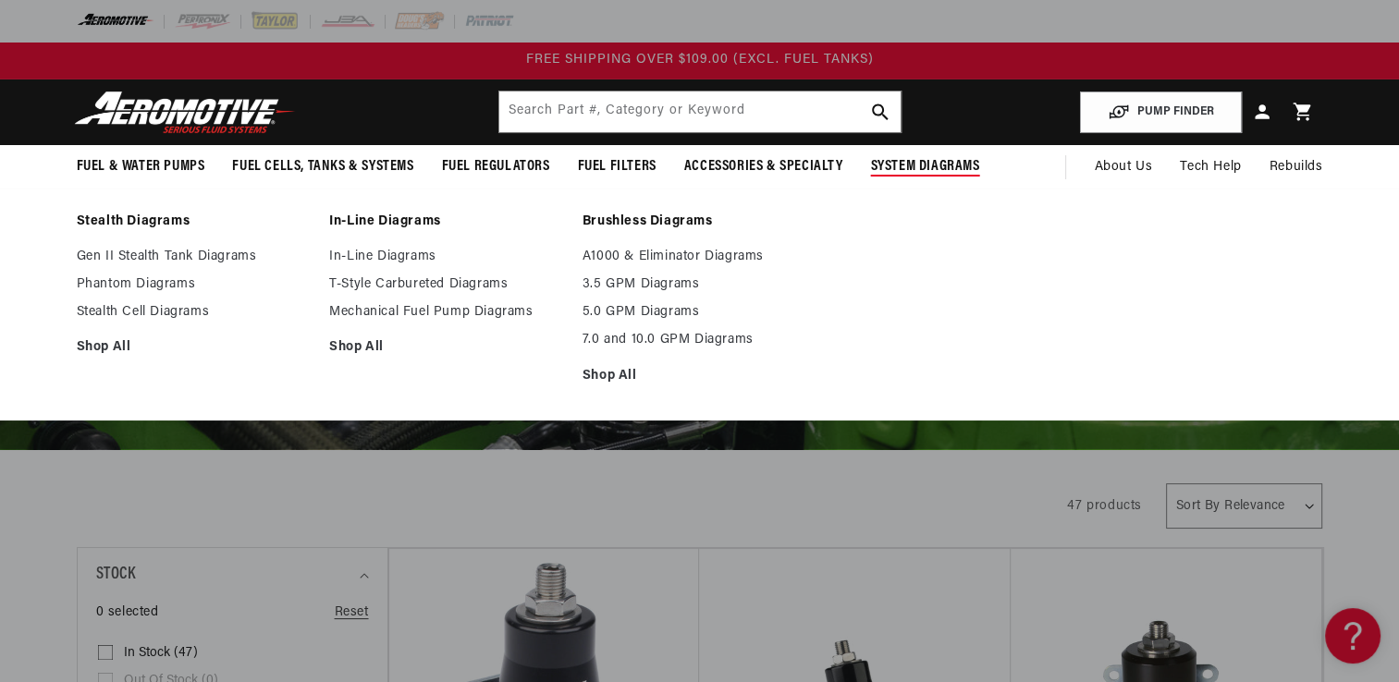
click at [939, 165] on span "System Diagrams" at bounding box center [925, 166] width 109 height 19
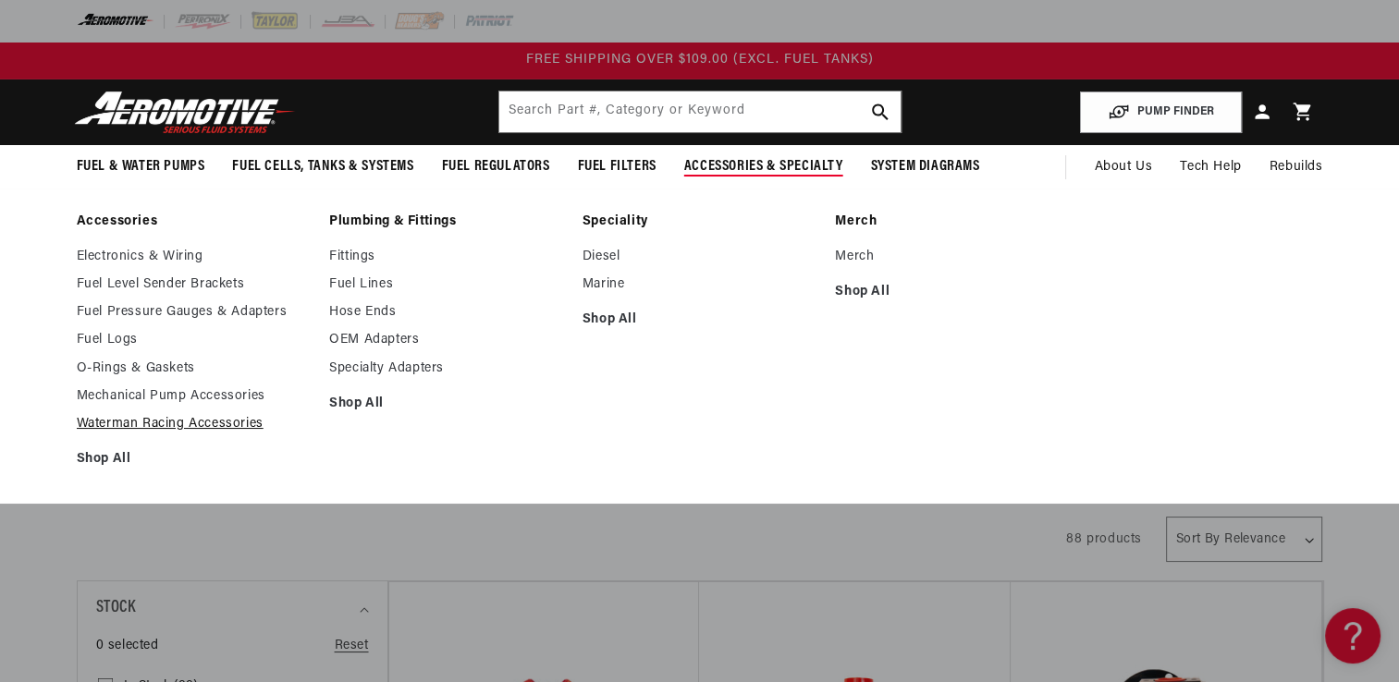
click at [200, 421] on link "Waterman Racing Accessories" at bounding box center [194, 424] width 235 height 17
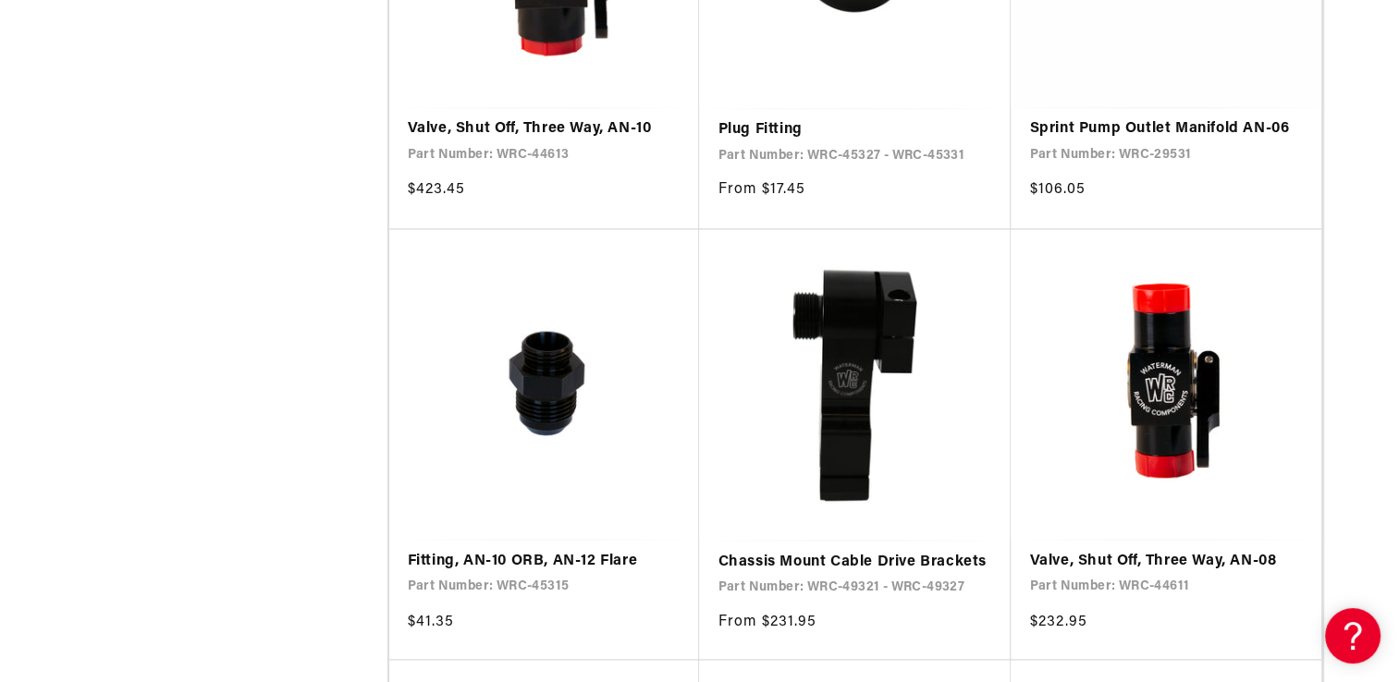
scroll to position [3235, 0]
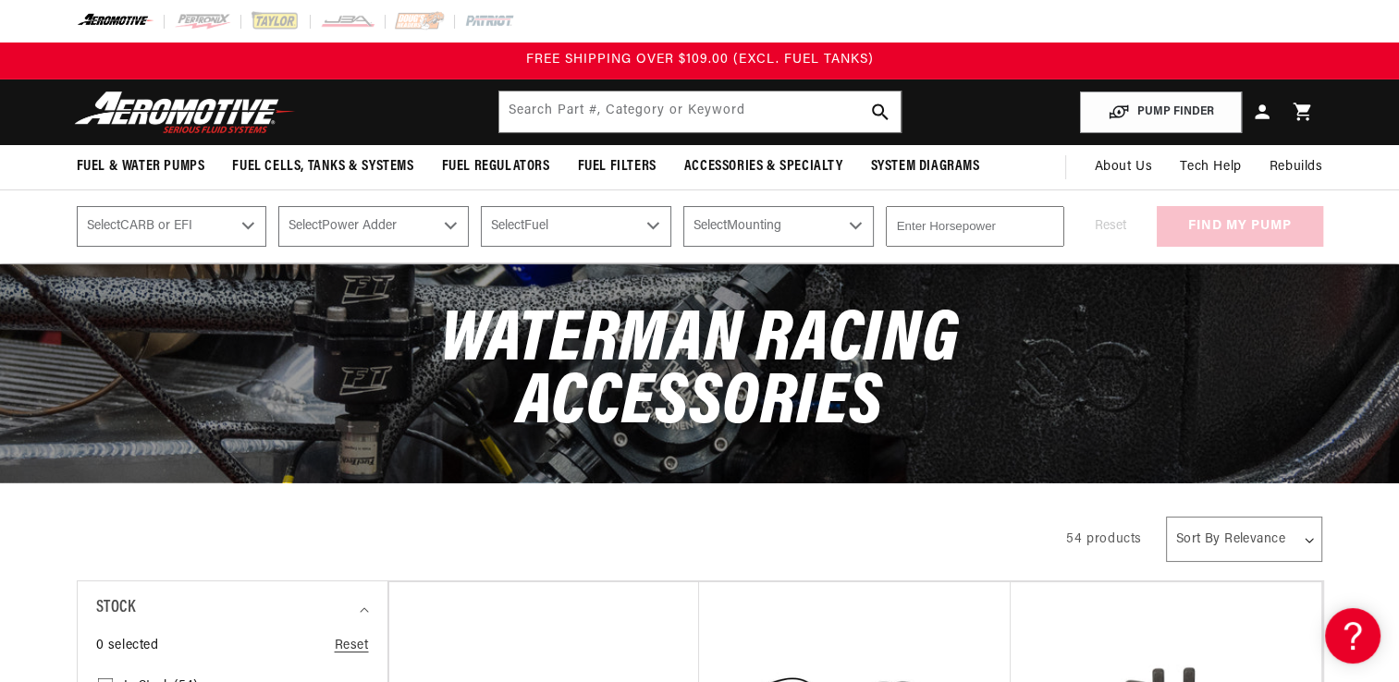
click at [458, 220] on select "Select Power Adder No - Naturally Aspirated Yes - Forced Induction" at bounding box center [373, 226] width 190 height 41
select select "Yes-Forced-Induction"
click at [280, 206] on select "Select Power Adder No - Naturally Aspirated Yes - Forced Induction" at bounding box center [373, 226] width 190 height 41
select select "Yes-Forced-Induction"
click at [200, 19] on img at bounding box center [202, 21] width 57 height 20
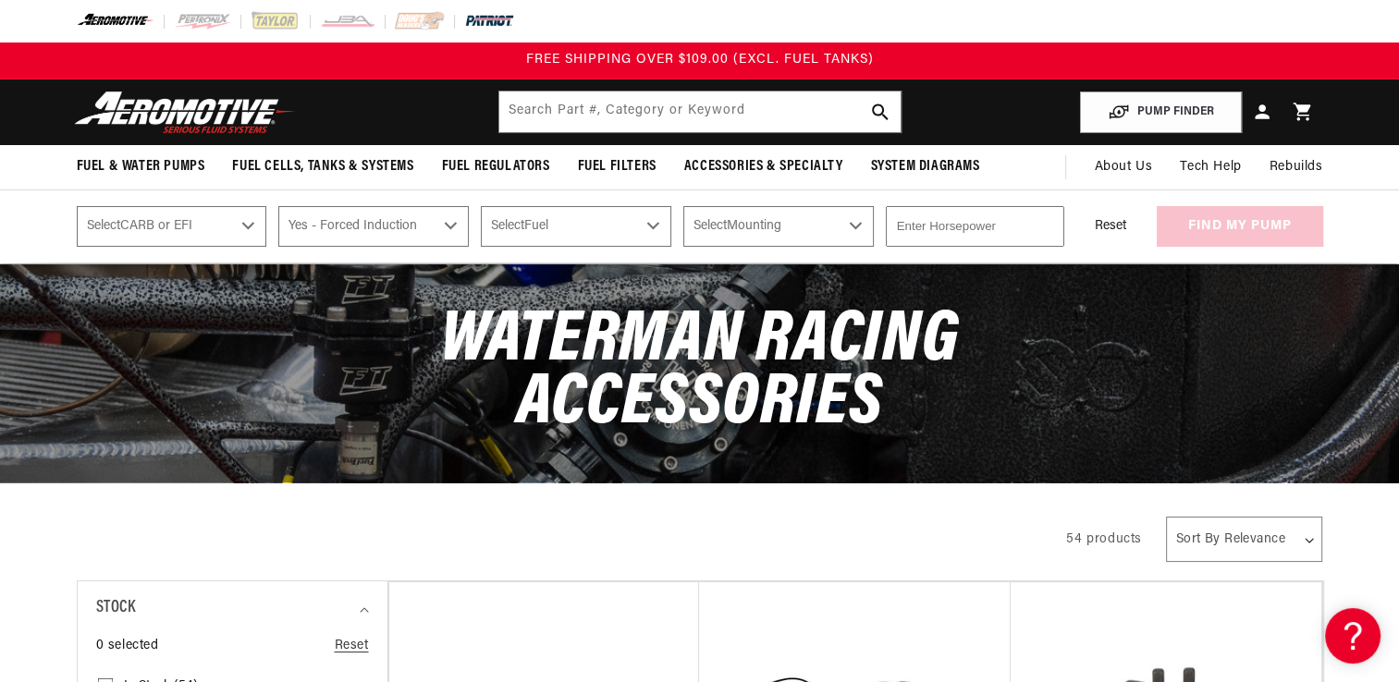
click at [493, 18] on img at bounding box center [489, 21] width 51 height 20
